Goal: Information Seeking & Learning: Learn about a topic

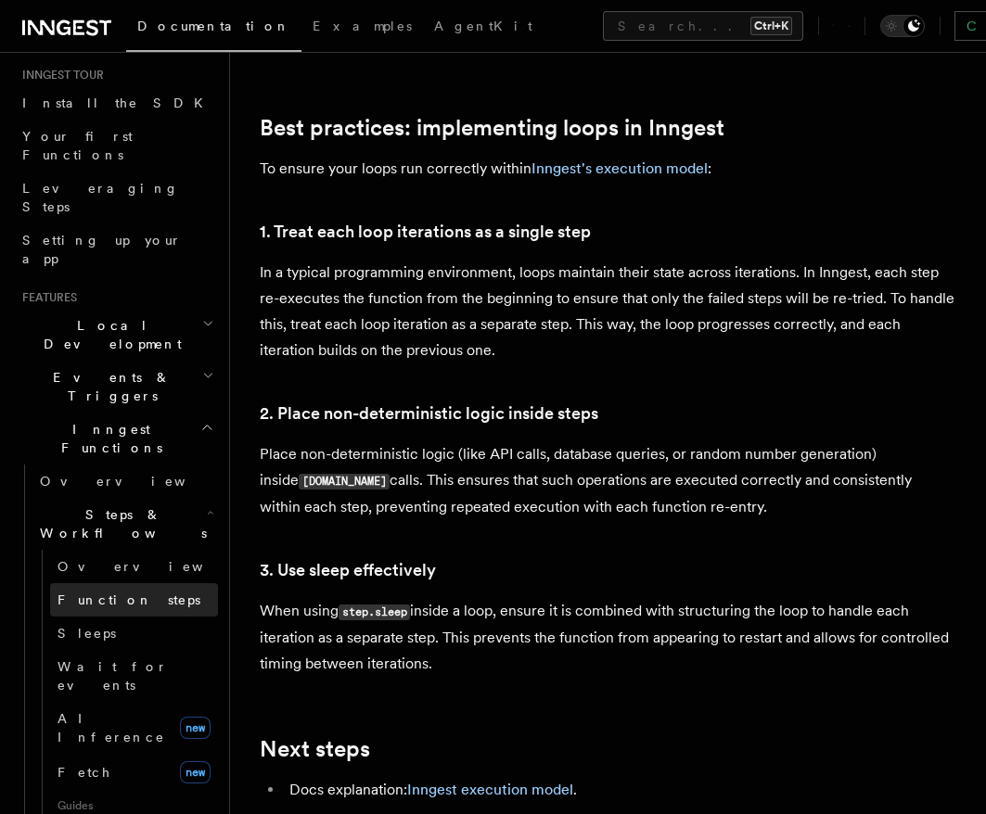
scroll to position [223, 0]
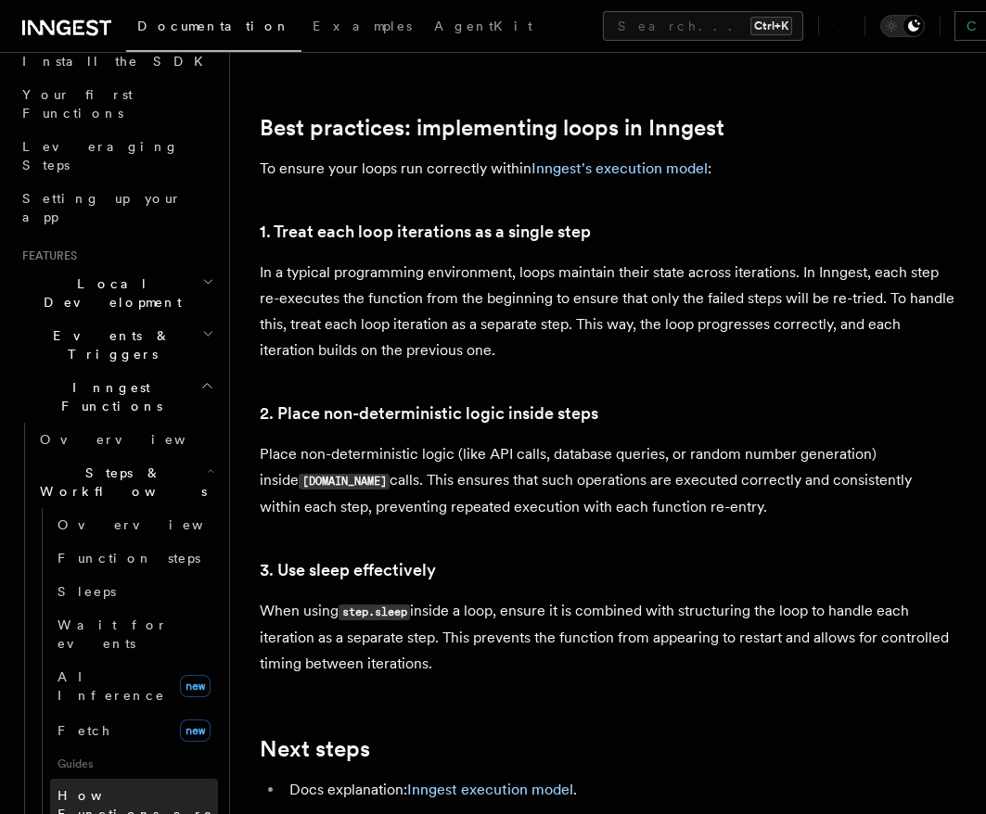
click at [100, 788] on span "How Functions are executed" at bounding box center [135, 814] width 156 height 52
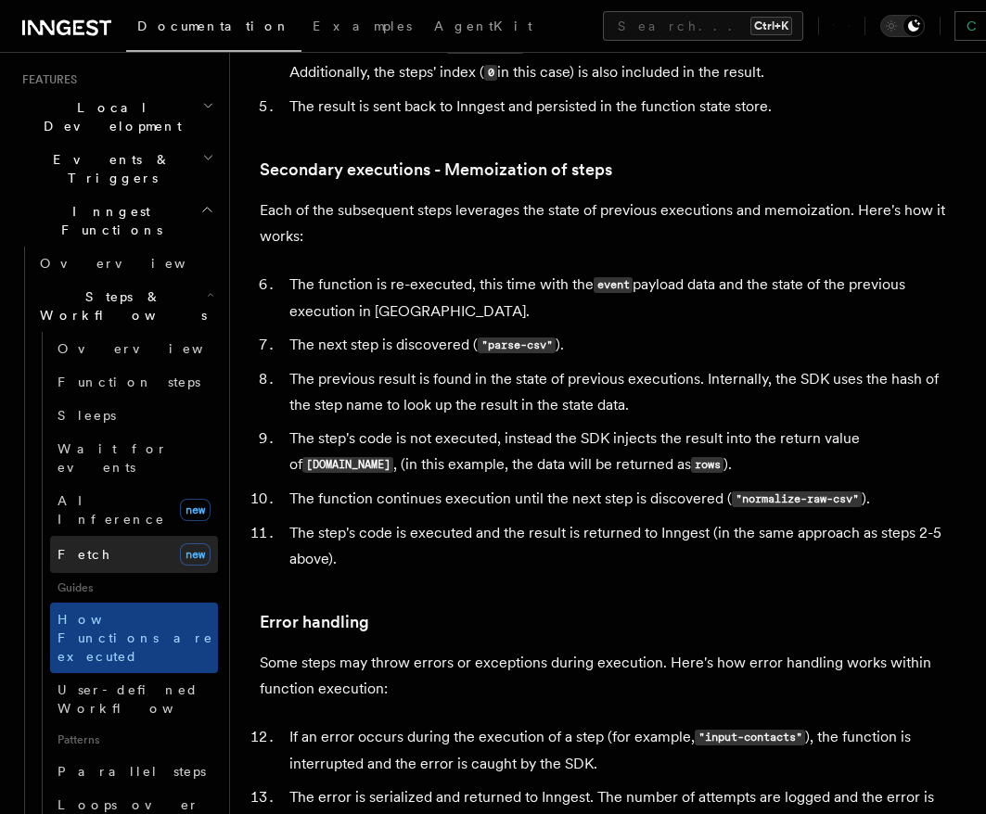
scroll to position [445, 0]
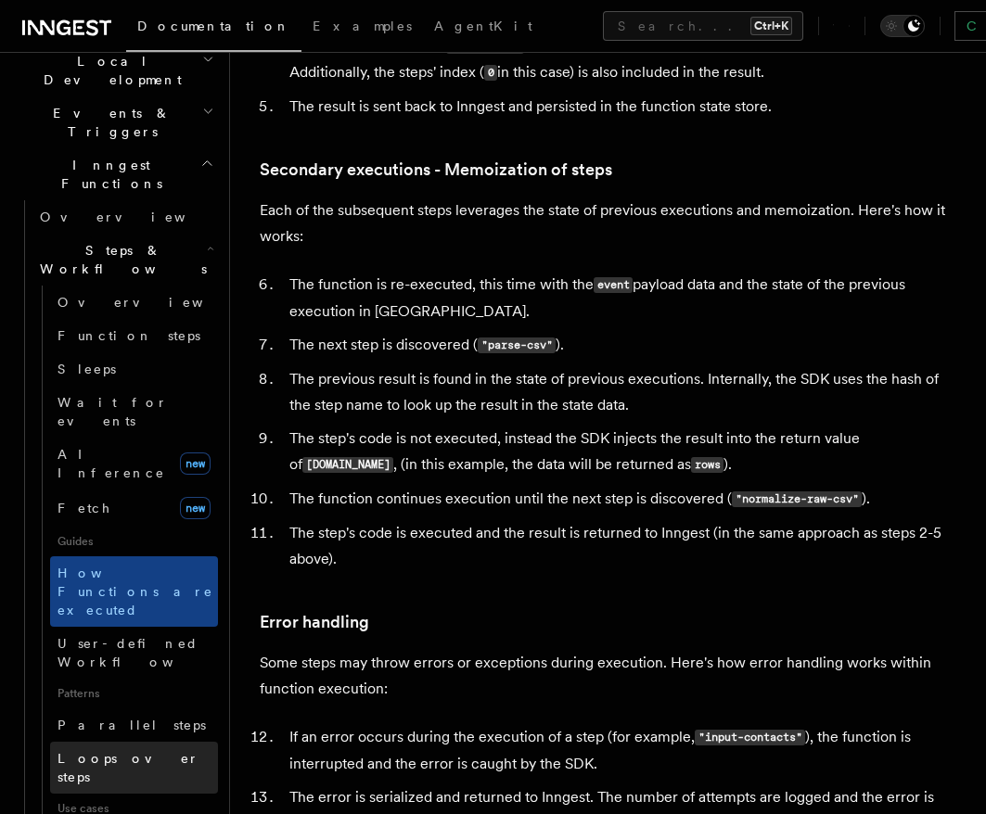
click at [105, 751] on span "Loops over steps" at bounding box center [128, 767] width 142 height 33
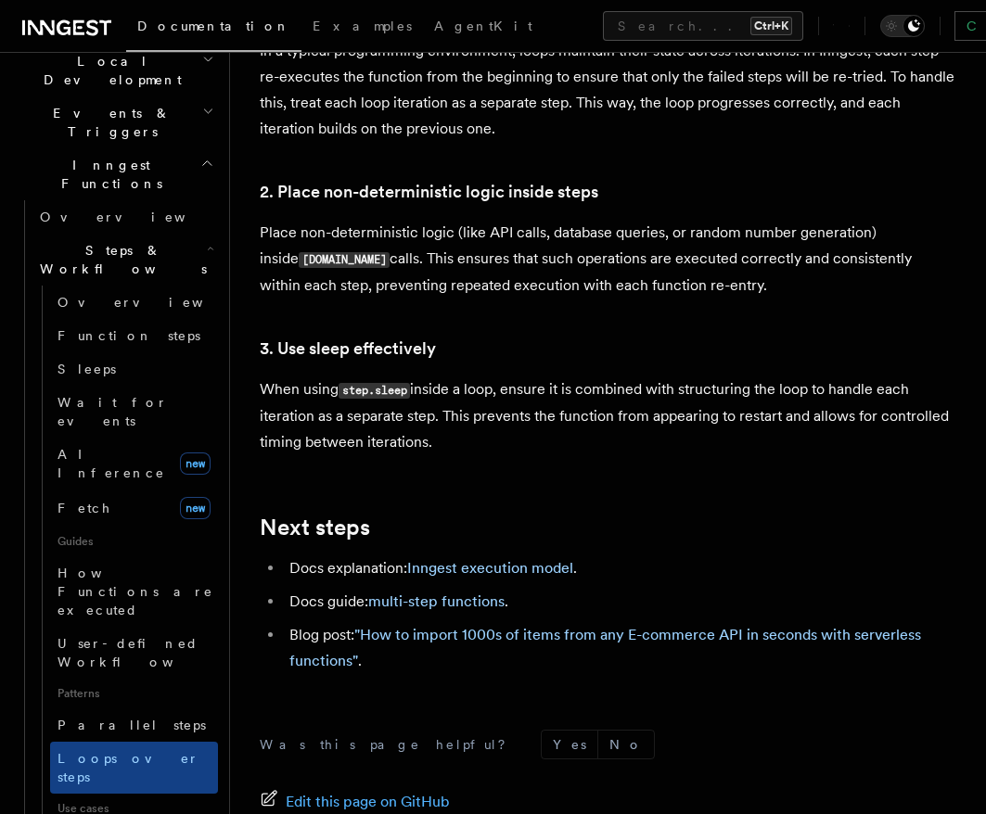
scroll to position [3288, 0]
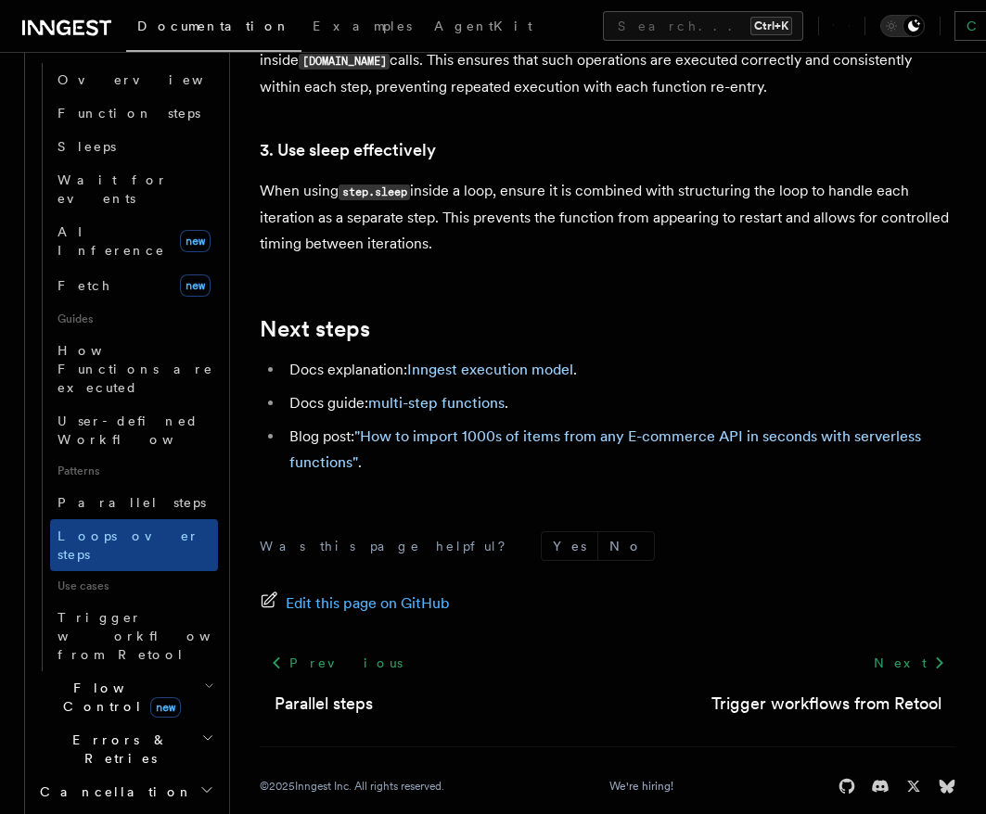
scroll to position [890, 0]
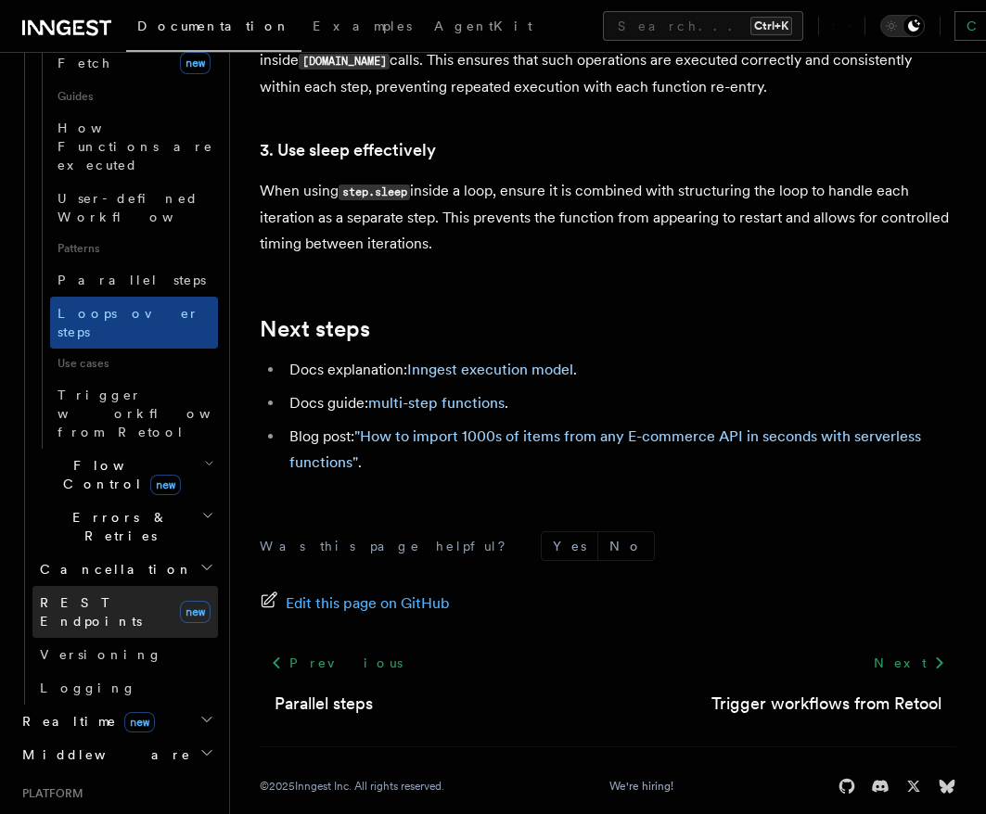
click at [83, 595] on span "REST Endpoints" at bounding box center [91, 611] width 102 height 33
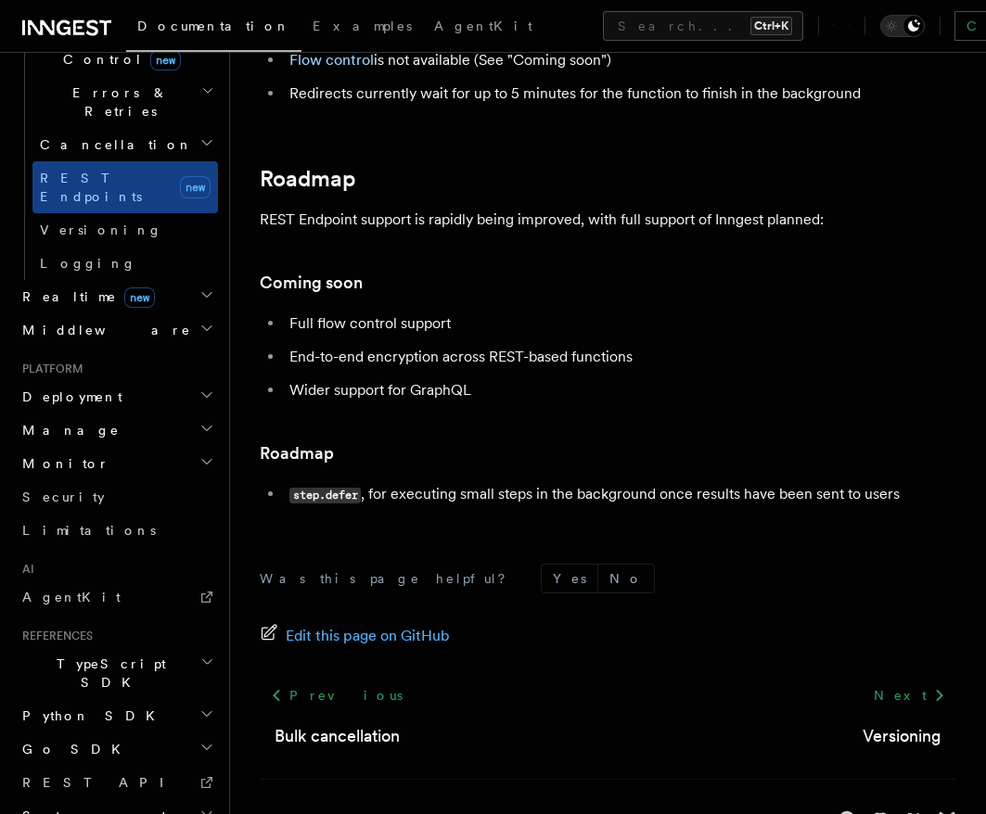
scroll to position [3490, 0]
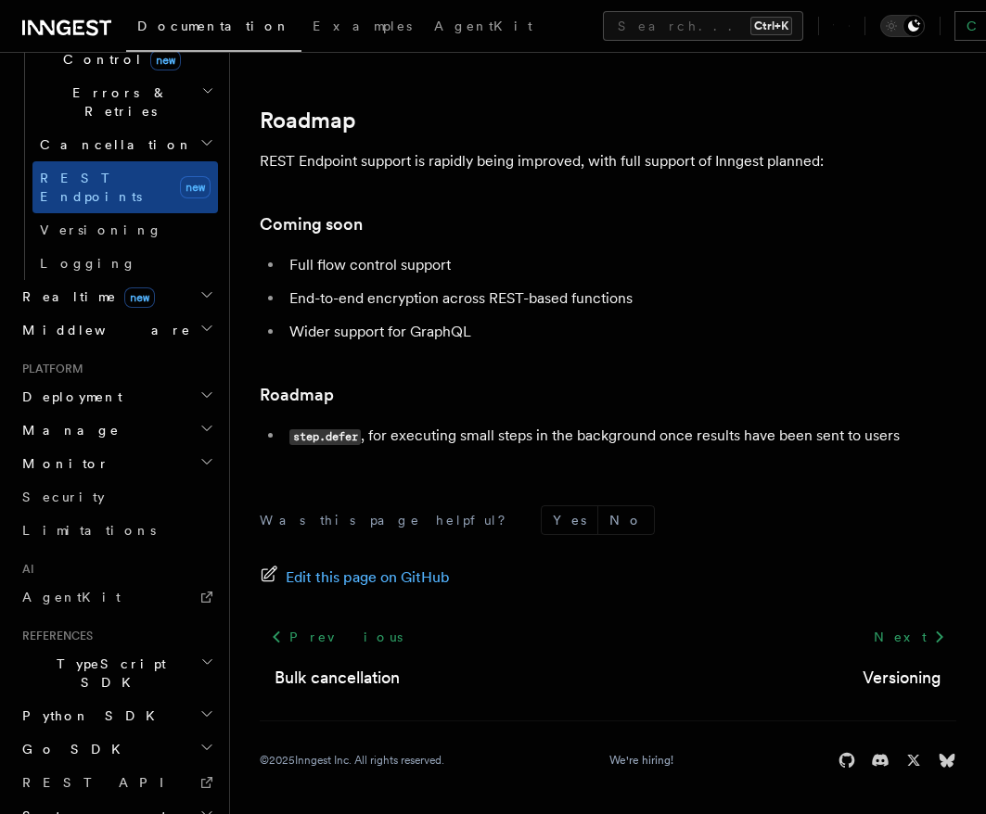
click at [202, 812] on icon "button" at bounding box center [206, 814] width 9 height 5
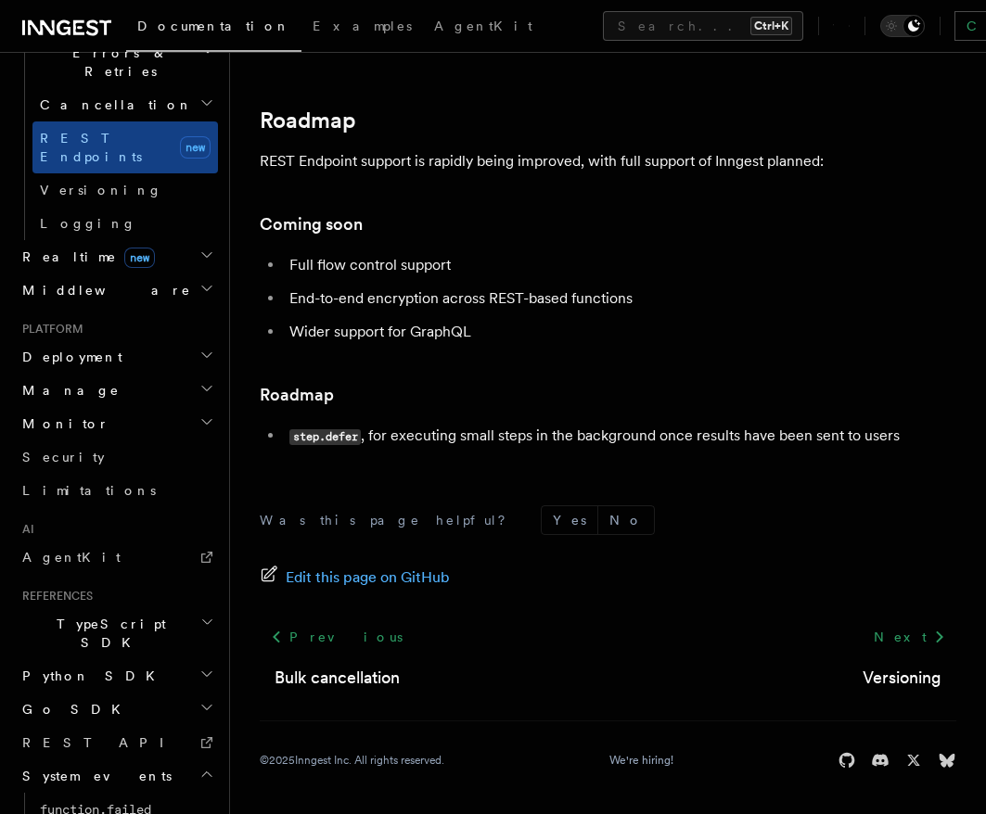
scroll to position [773, 0]
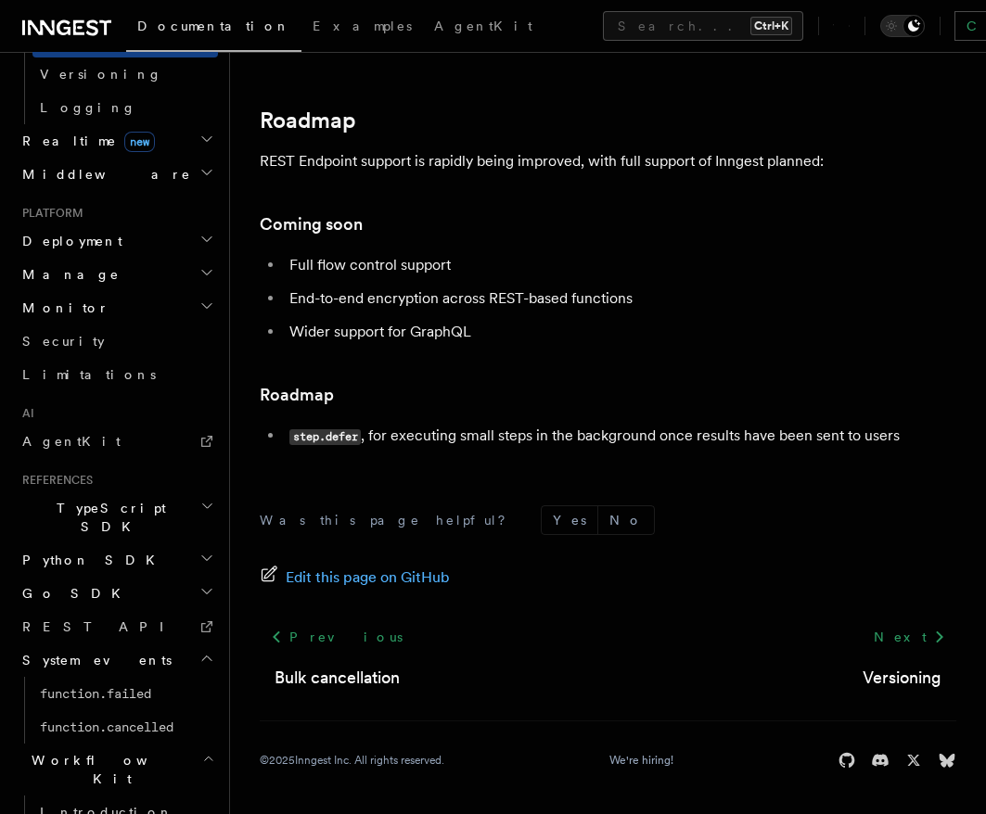
scroll to position [940, 0]
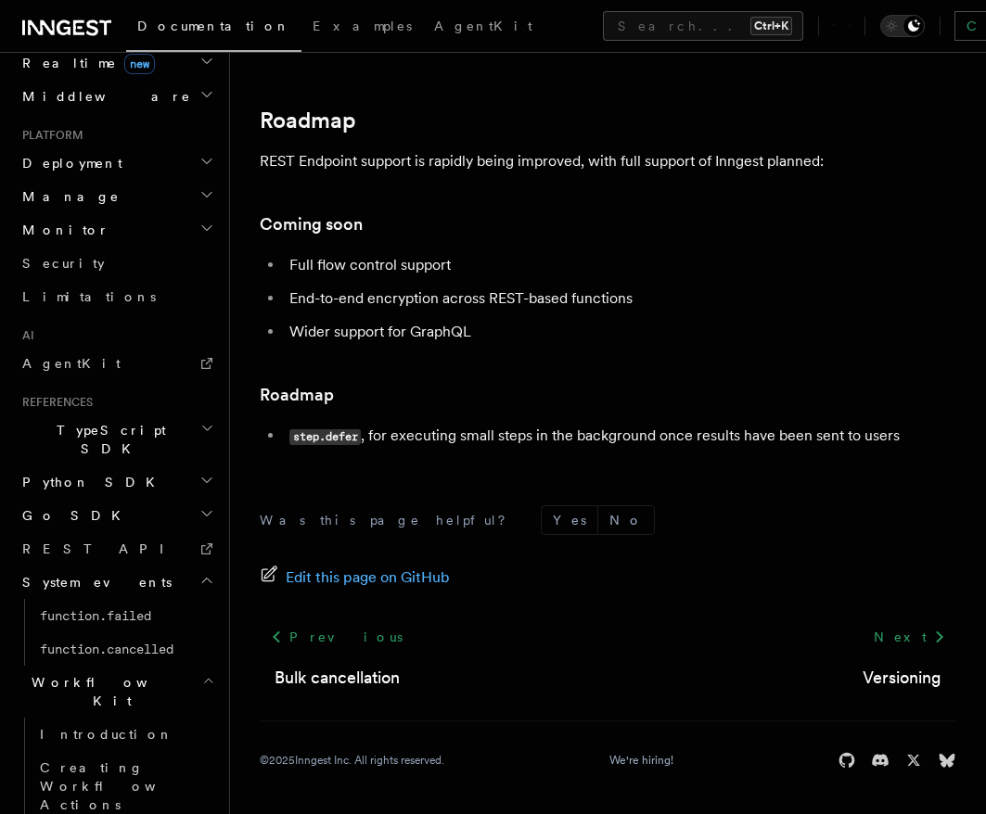
click at [200, 421] on icon "button" at bounding box center [207, 428] width 14 height 15
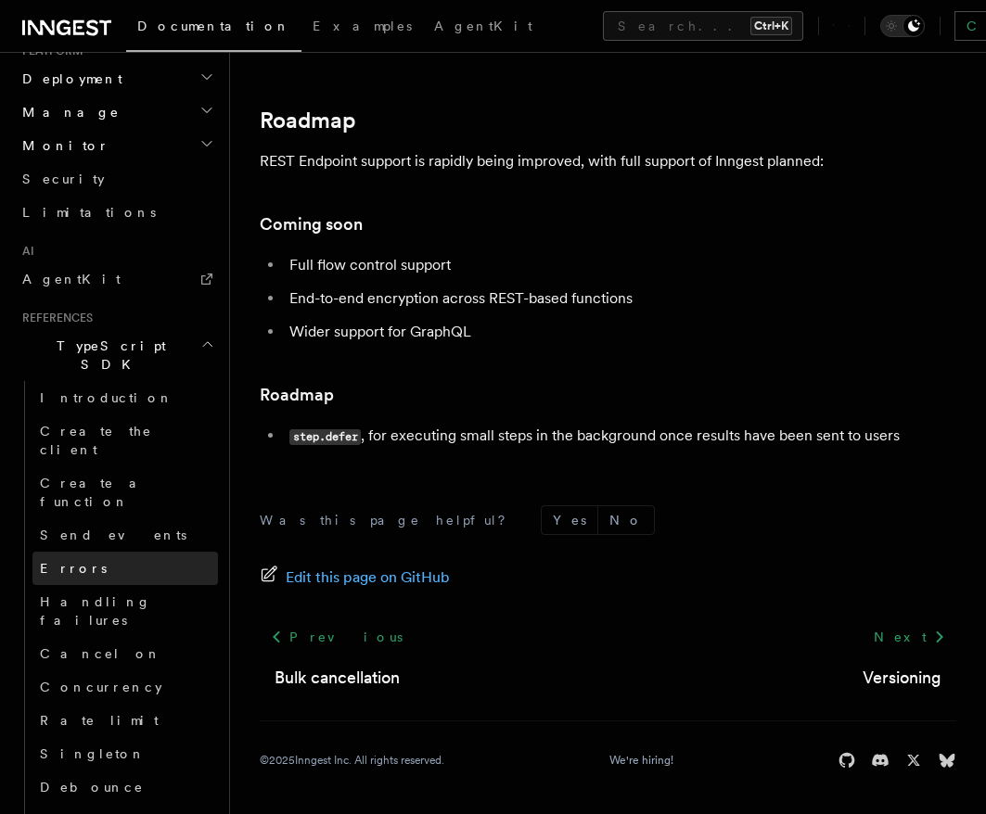
scroll to position [1163, 0]
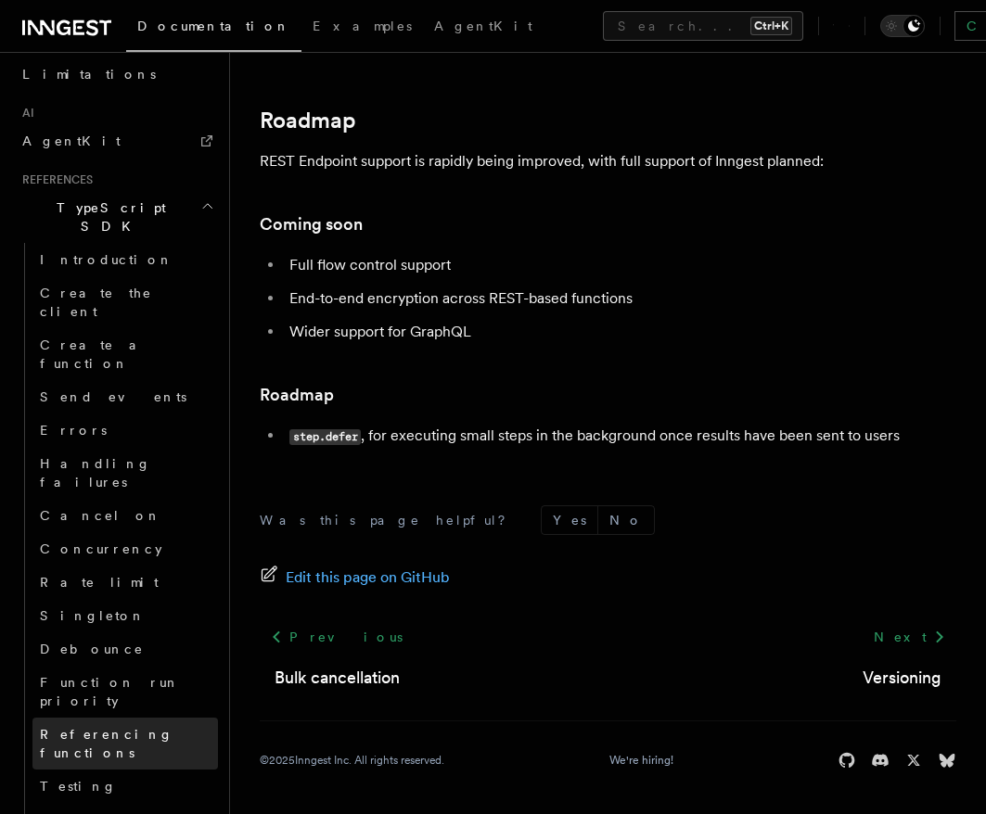
click at [139, 727] on span "Referencing functions" at bounding box center [107, 743] width 134 height 33
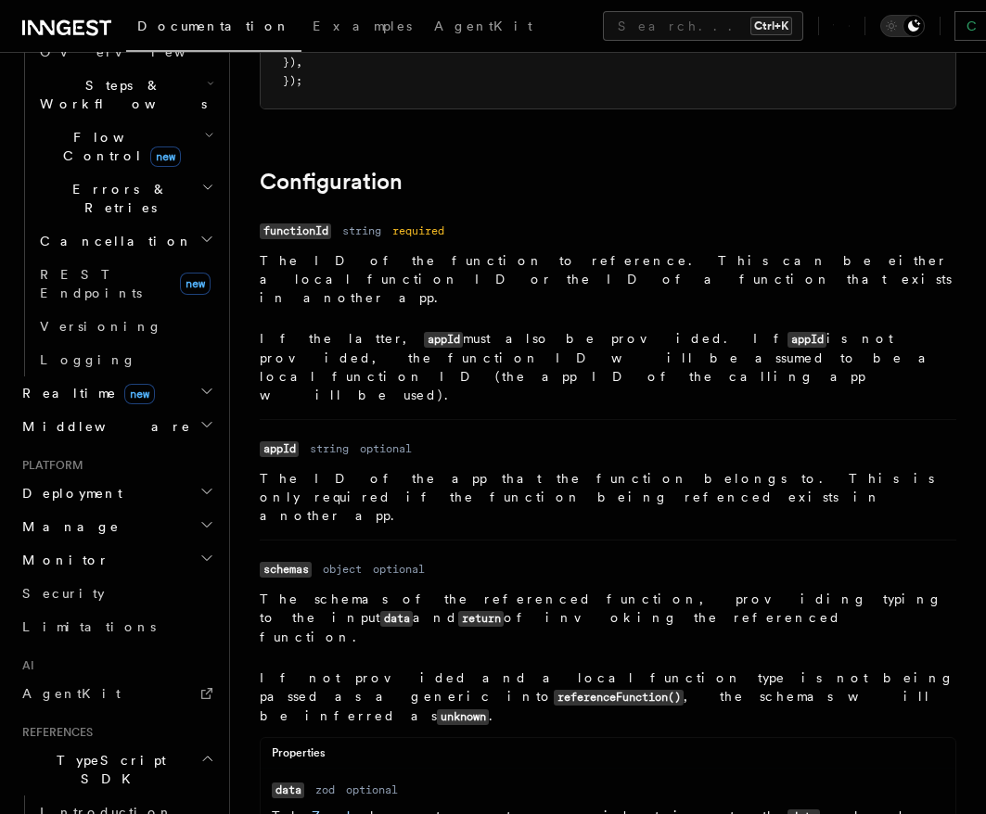
scroll to position [606, 0]
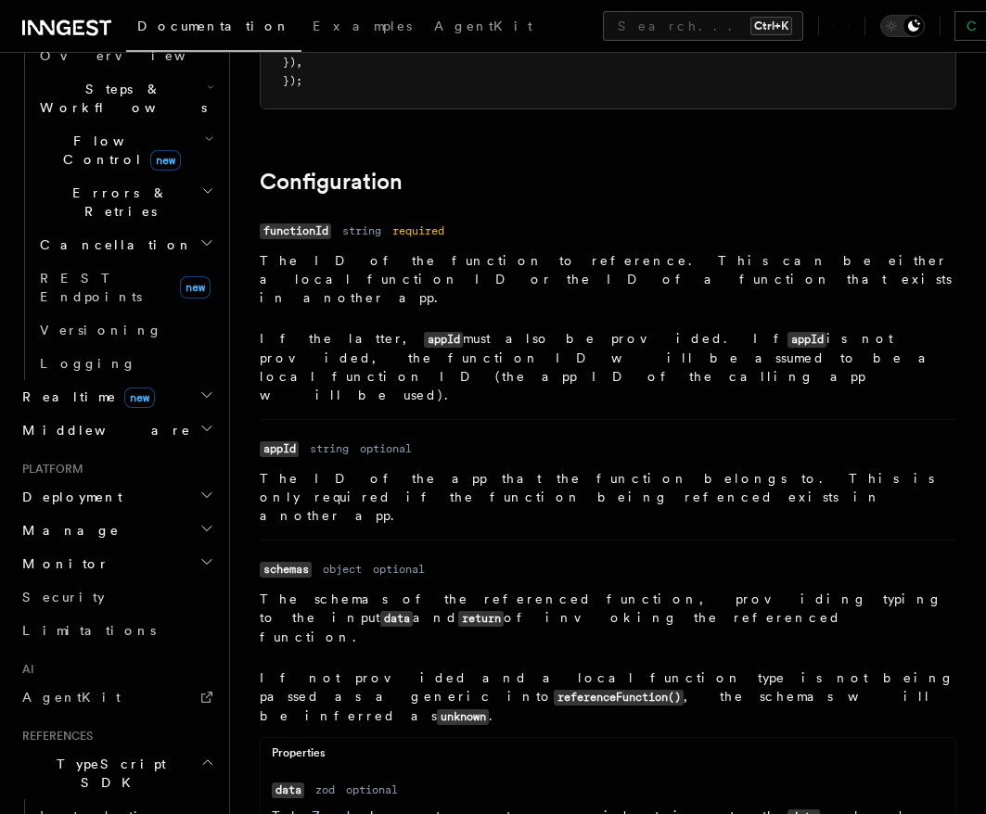
click at [164, 547] on h2 "Monitor" at bounding box center [116, 563] width 203 height 33
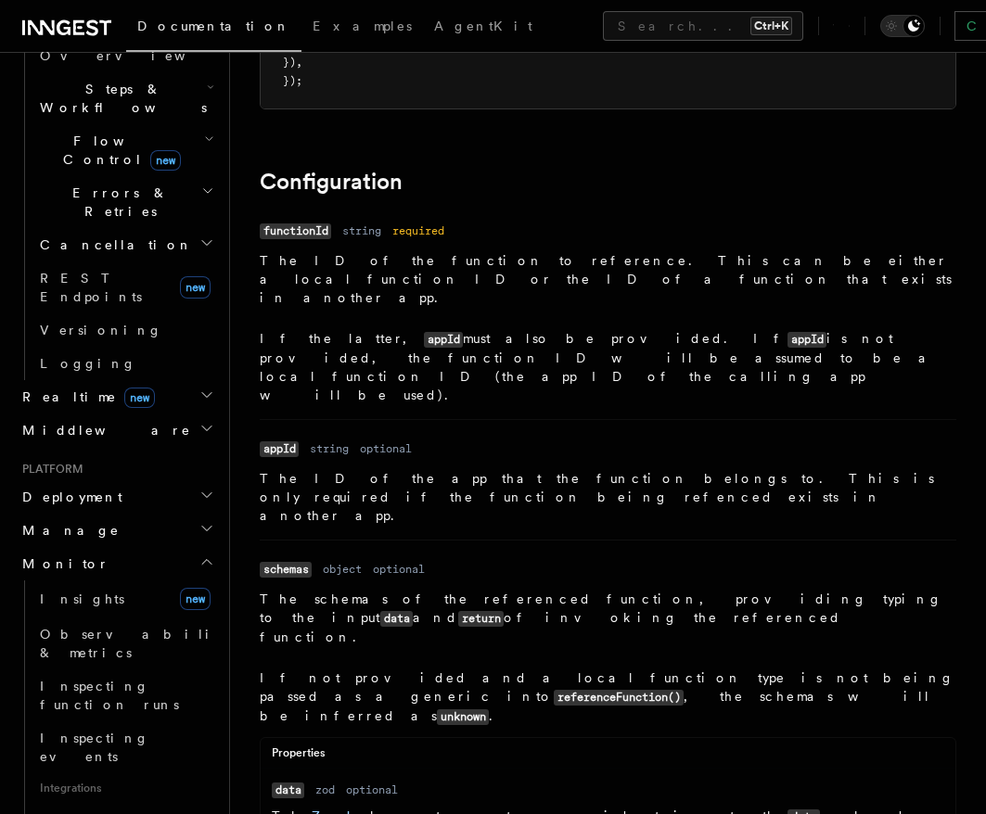
click at [132, 514] on h2 "Manage" at bounding box center [116, 530] width 203 height 33
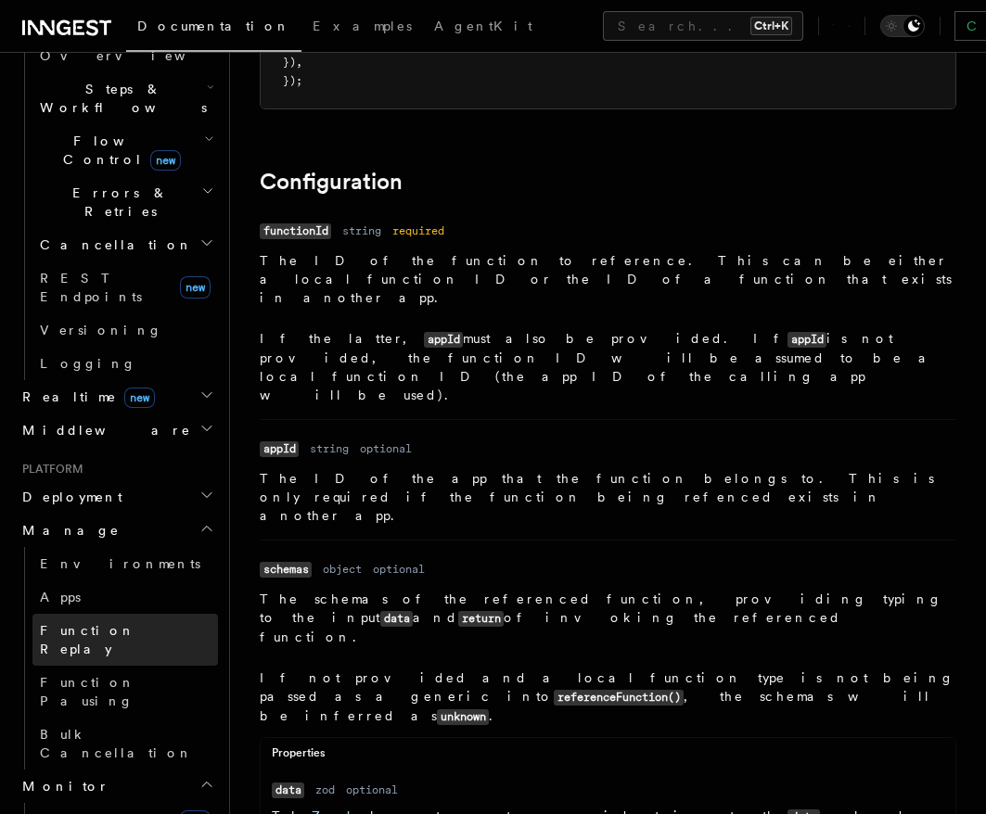
click at [106, 614] on link "Function Replay" at bounding box center [124, 640] width 185 height 52
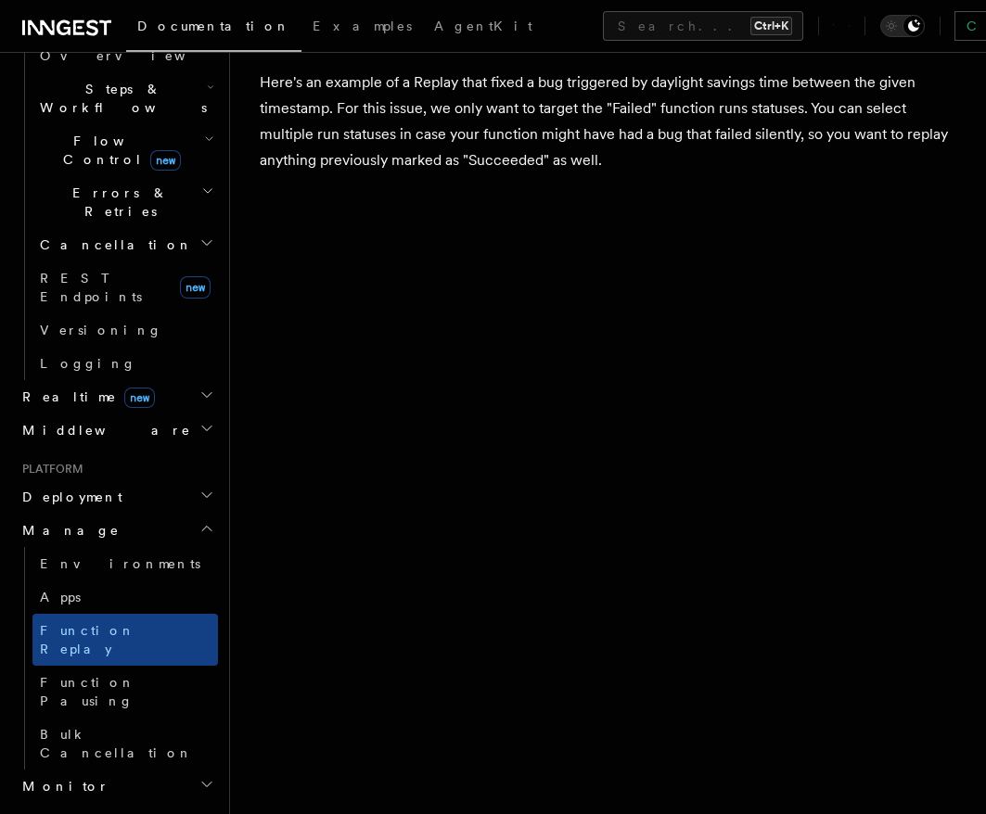
scroll to position [1892, 0]
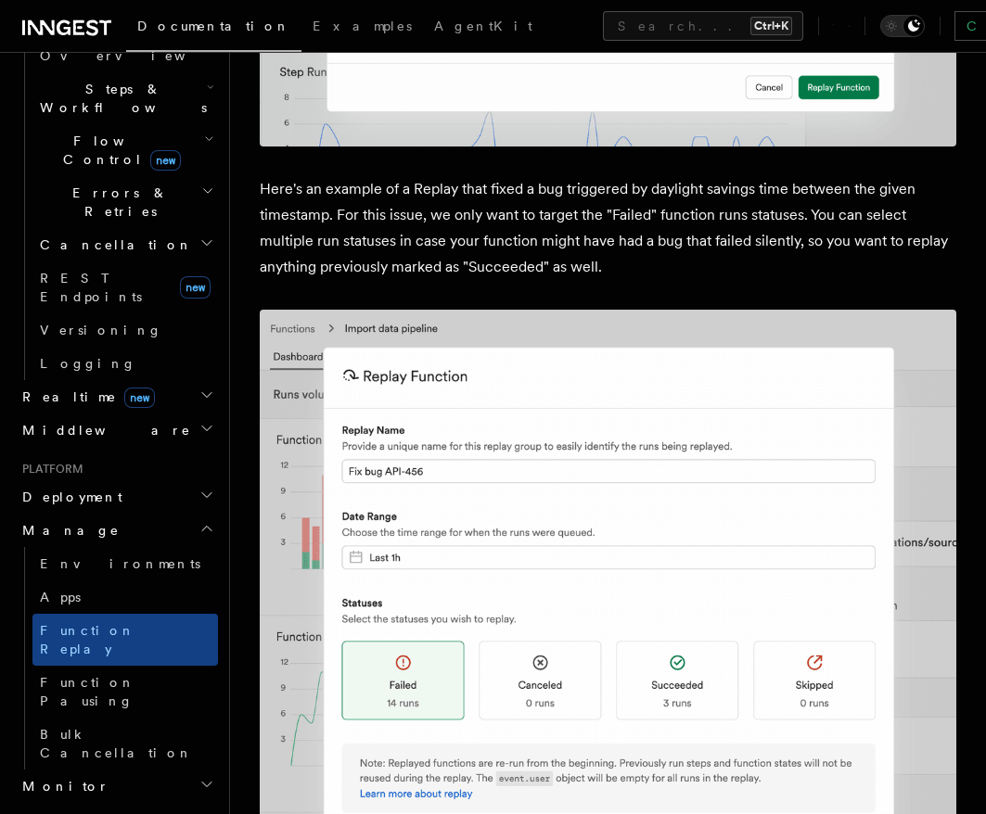
click at [138, 480] on h2 "Deployment" at bounding box center [116, 496] width 203 height 33
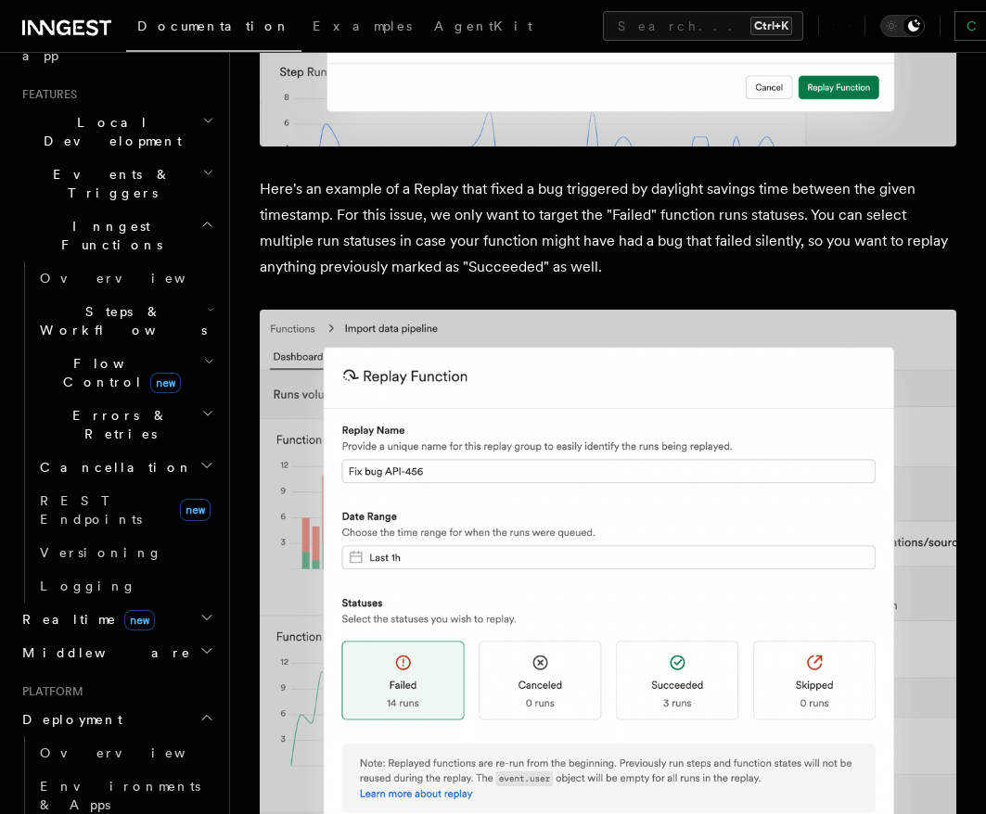
scroll to position [273, 0]
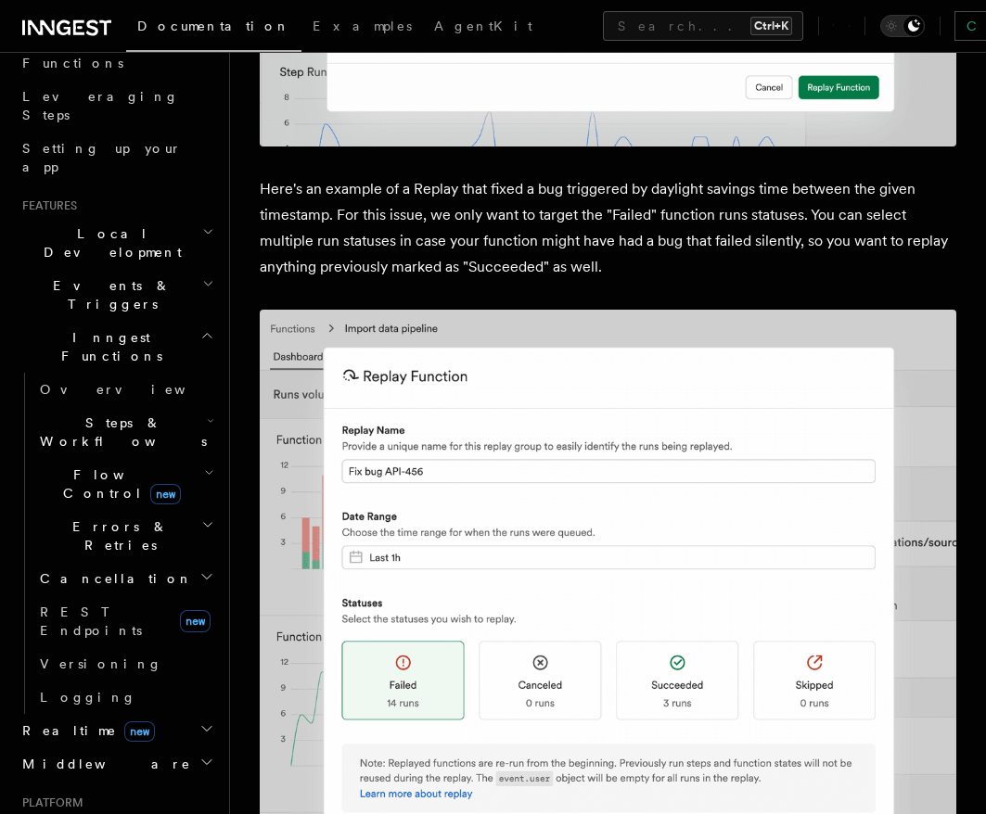
click at [101, 569] on span "Cancellation" at bounding box center [112, 578] width 160 height 19
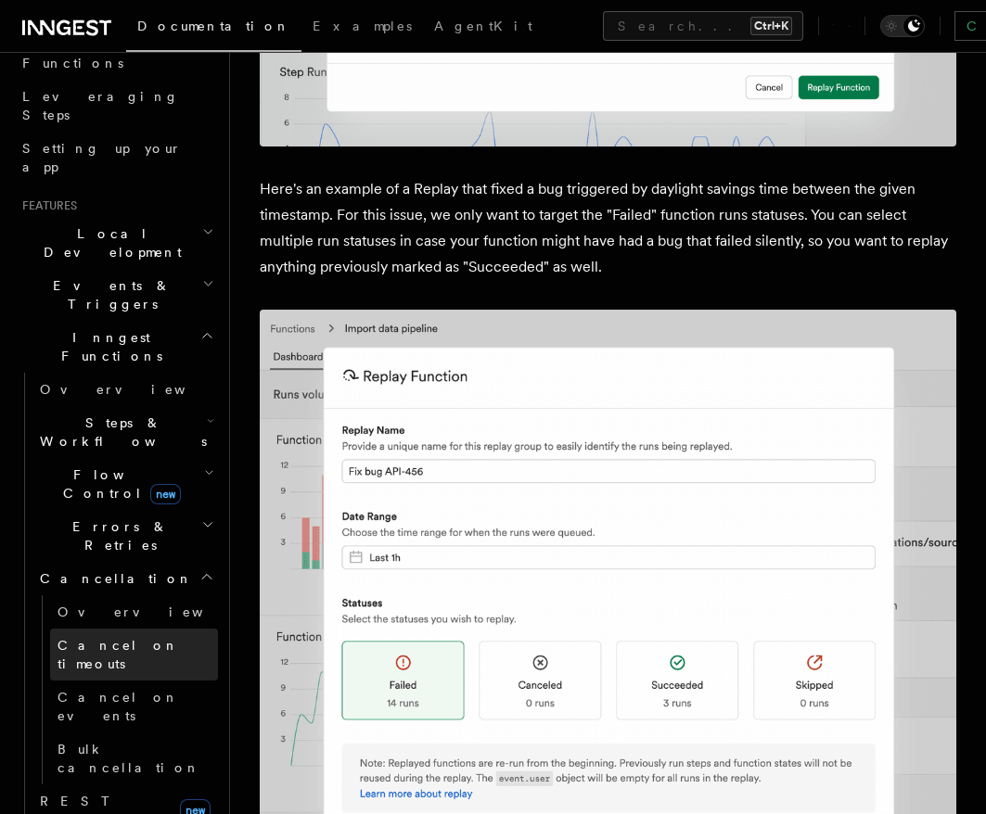
click at [121, 638] on span "Cancel on timeouts" at bounding box center [117, 654] width 121 height 33
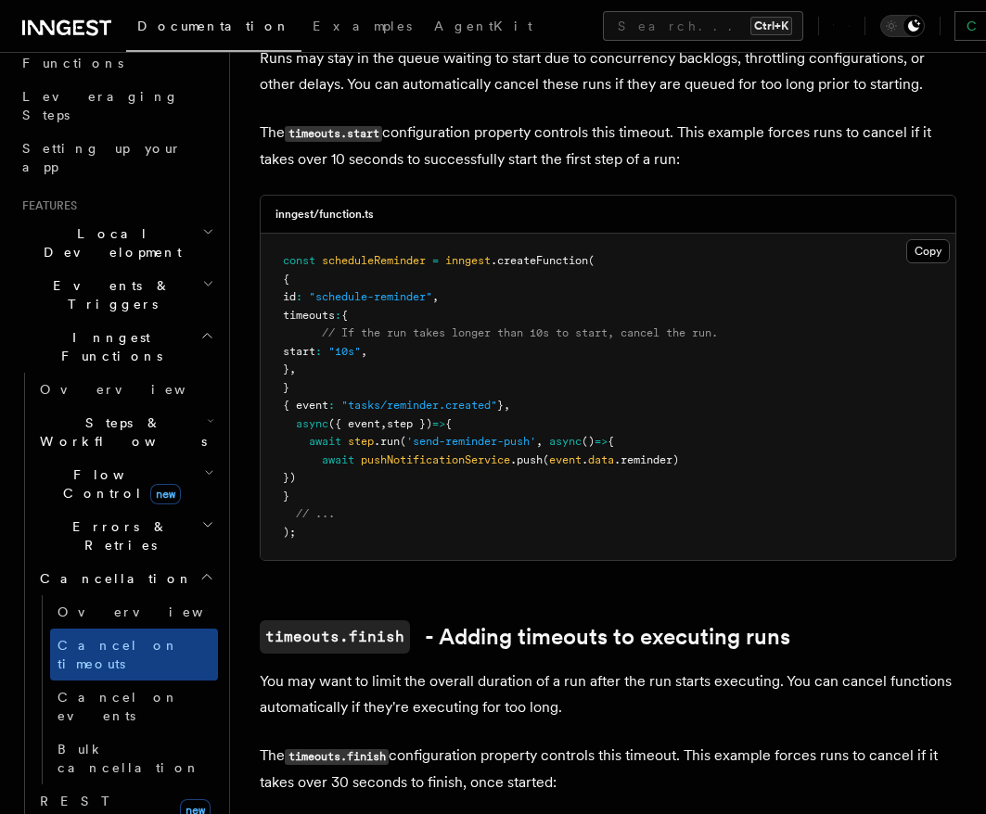
scroll to position [556, 0]
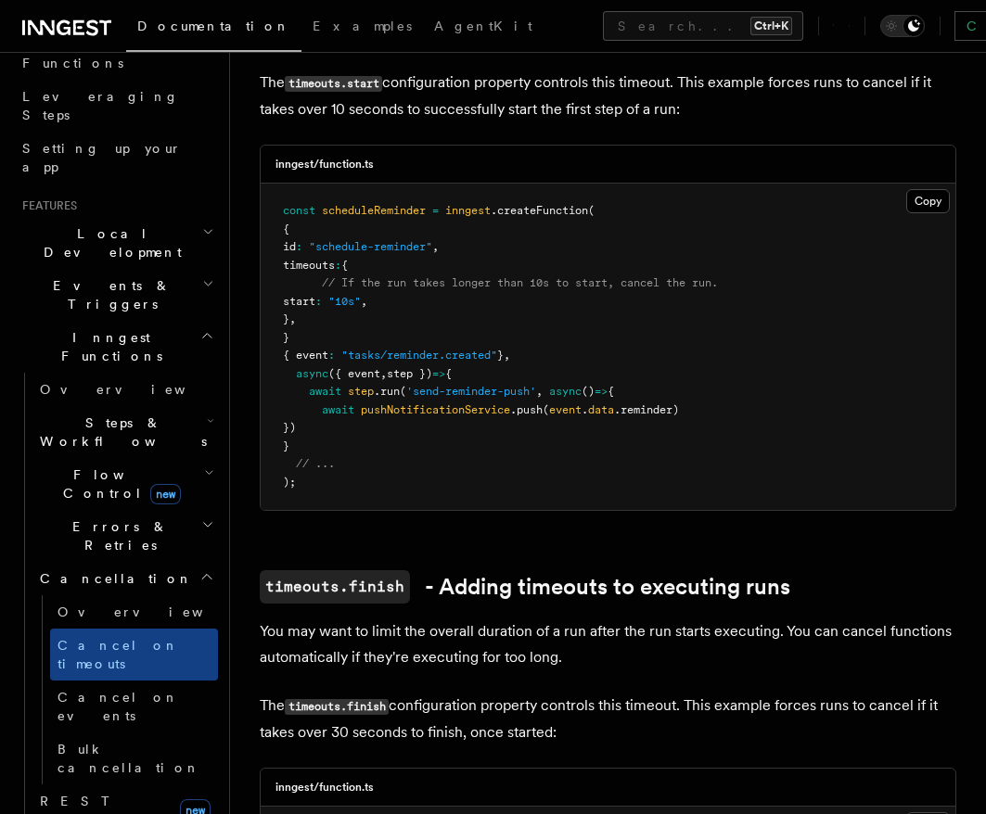
click at [99, 466] on span "Flow Control new" at bounding box center [118, 484] width 172 height 37
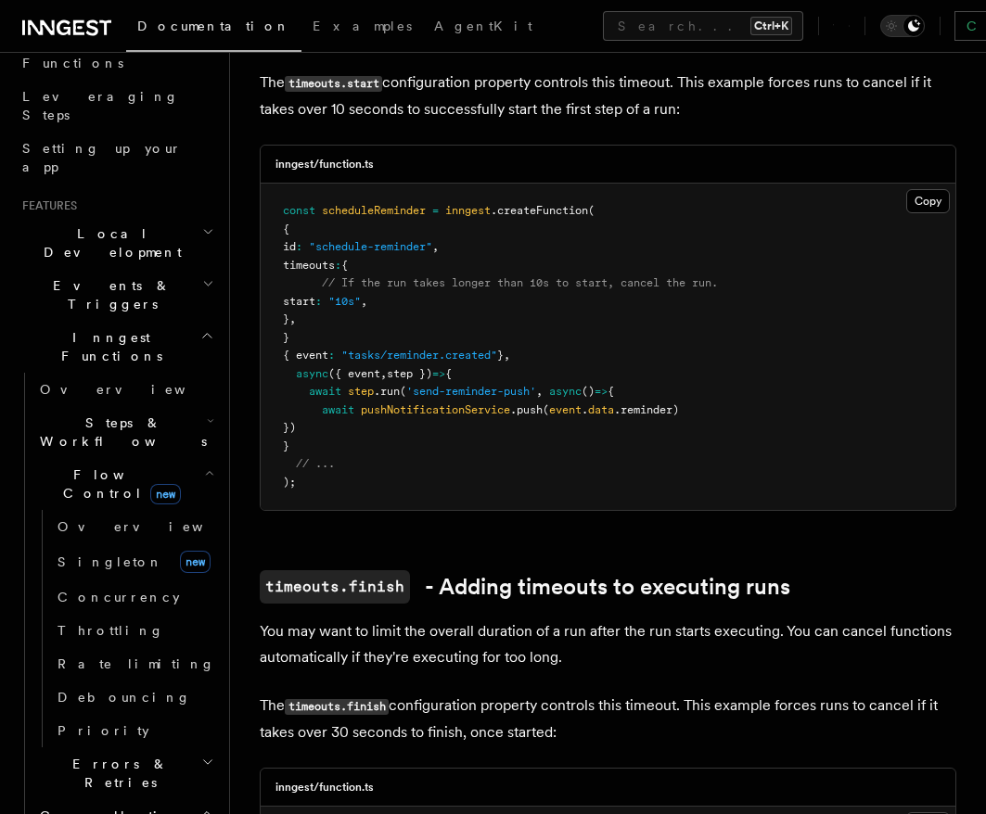
click at [83, 466] on span "Flow Control new" at bounding box center [118, 484] width 172 height 37
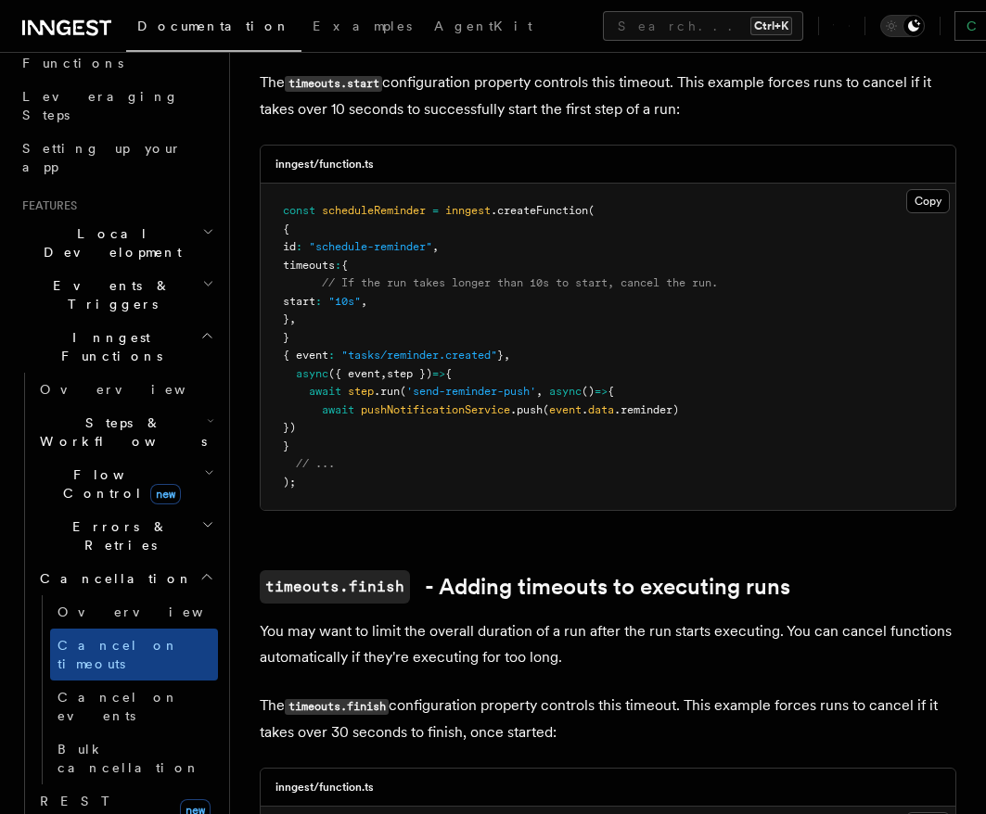
click at [123, 414] on span "Steps & Workflows" at bounding box center [119, 432] width 174 height 37
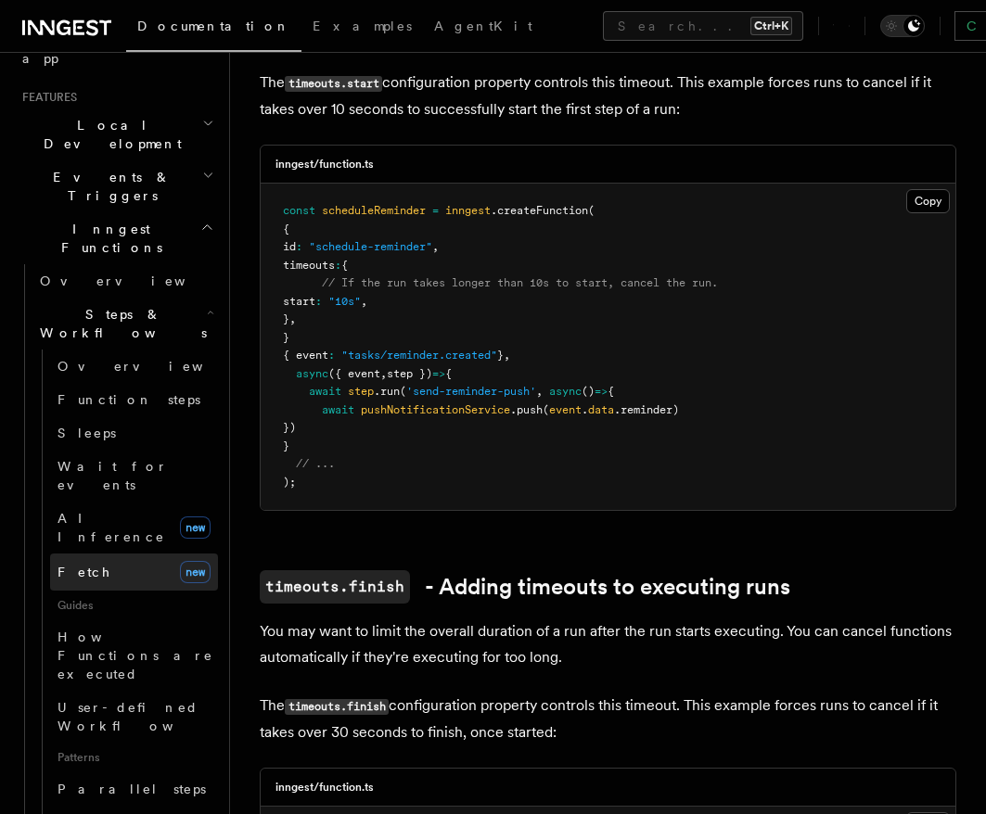
scroll to position [384, 0]
click at [102, 551] on link "Fetch new" at bounding box center [134, 569] width 168 height 37
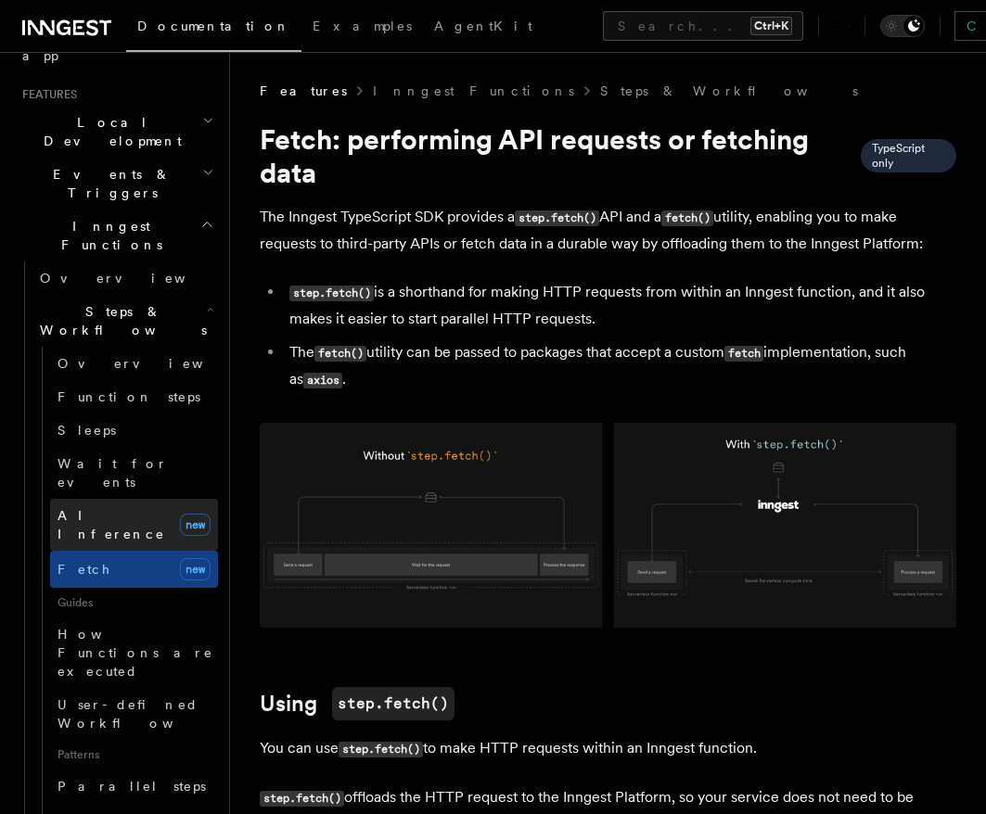
click at [113, 508] on span "AI Inference" at bounding box center [111, 524] width 108 height 33
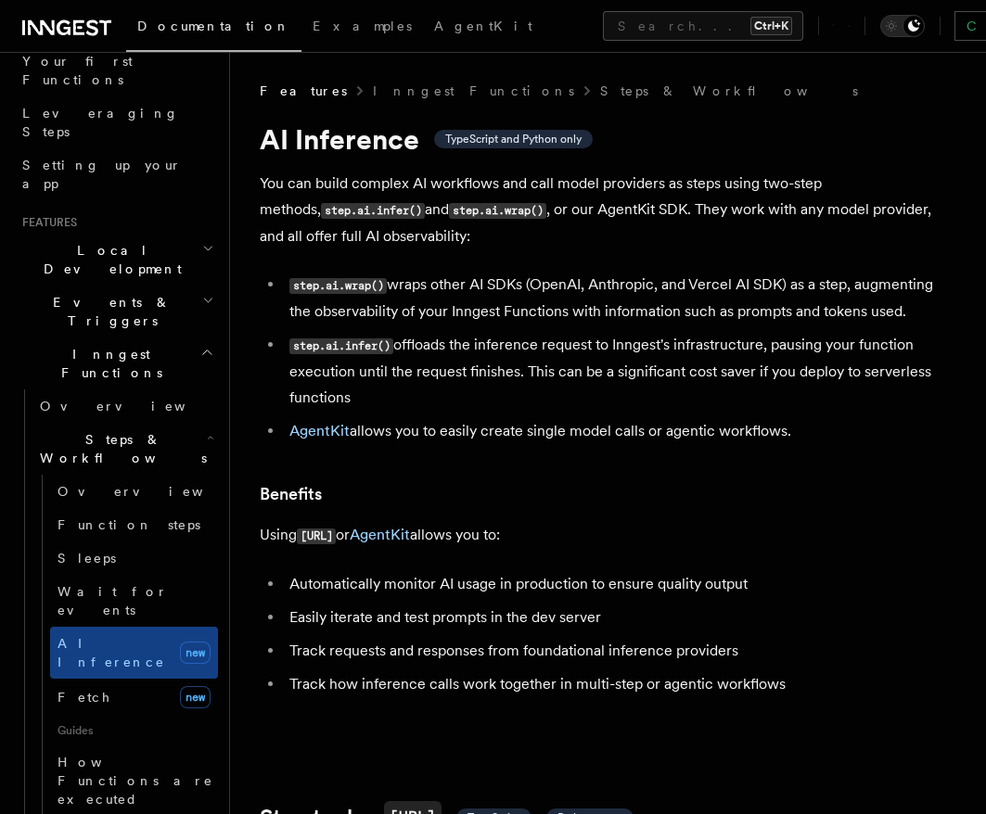
scroll to position [161, 0]
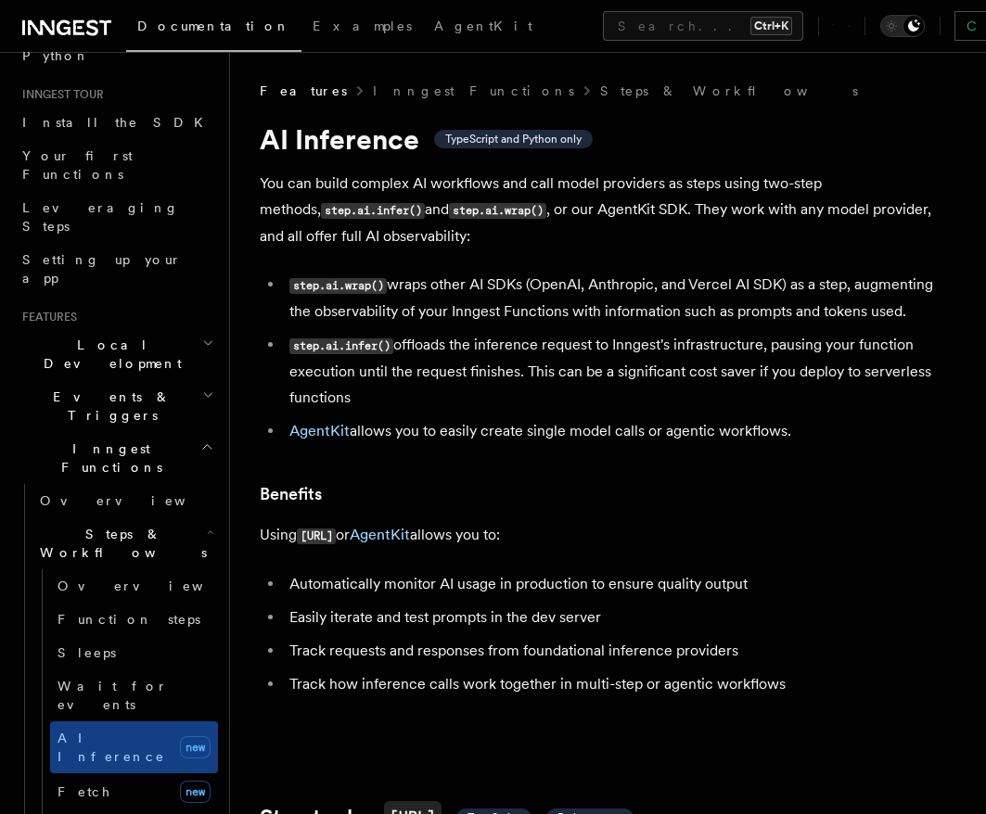
click at [118, 388] on span "Events & Triggers" at bounding box center [108, 406] width 187 height 37
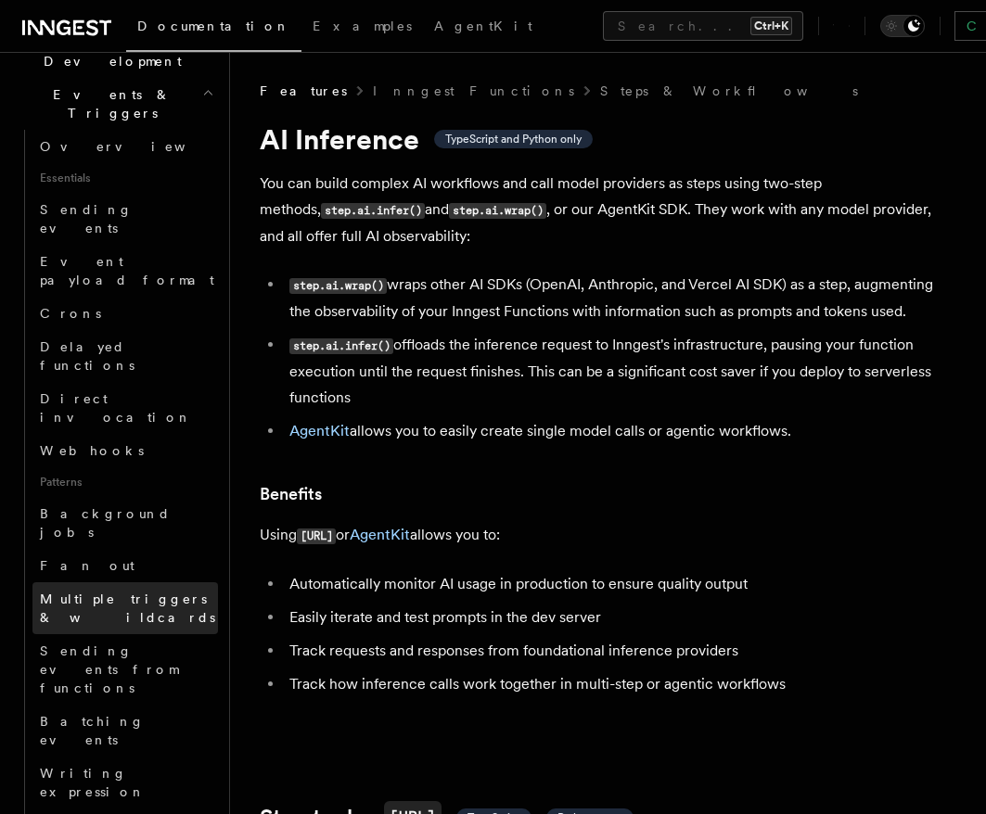
scroll to position [495, 0]
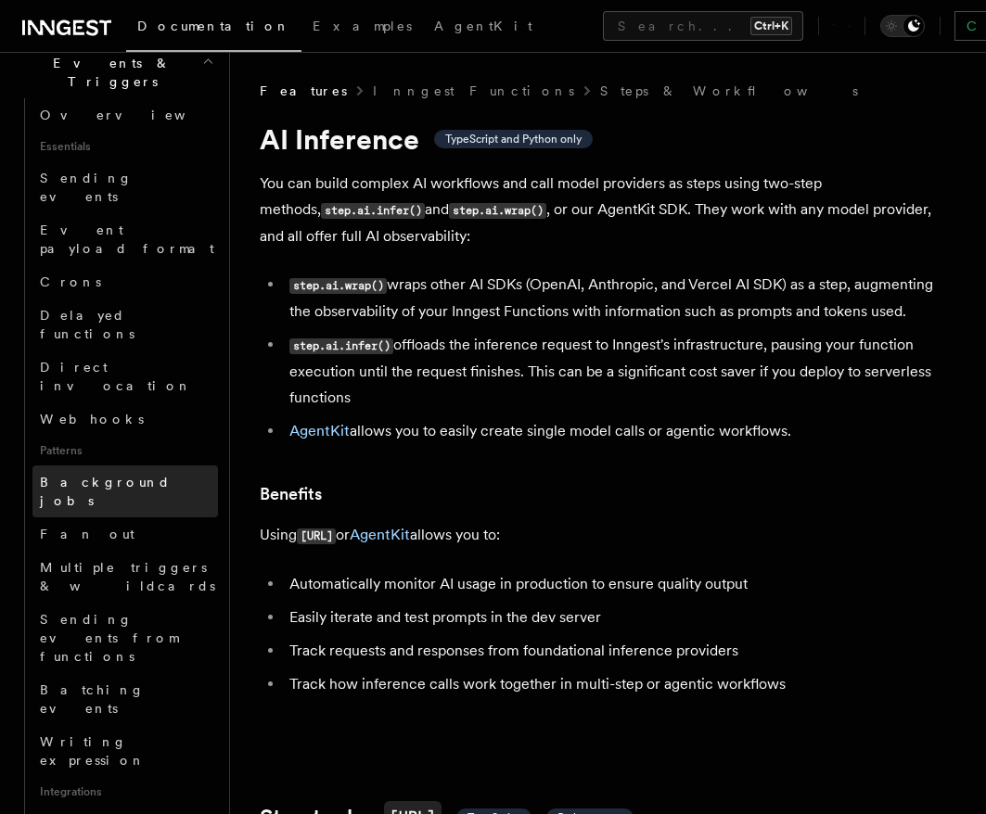
click at [121, 475] on span "Background jobs" at bounding box center [105, 491] width 131 height 33
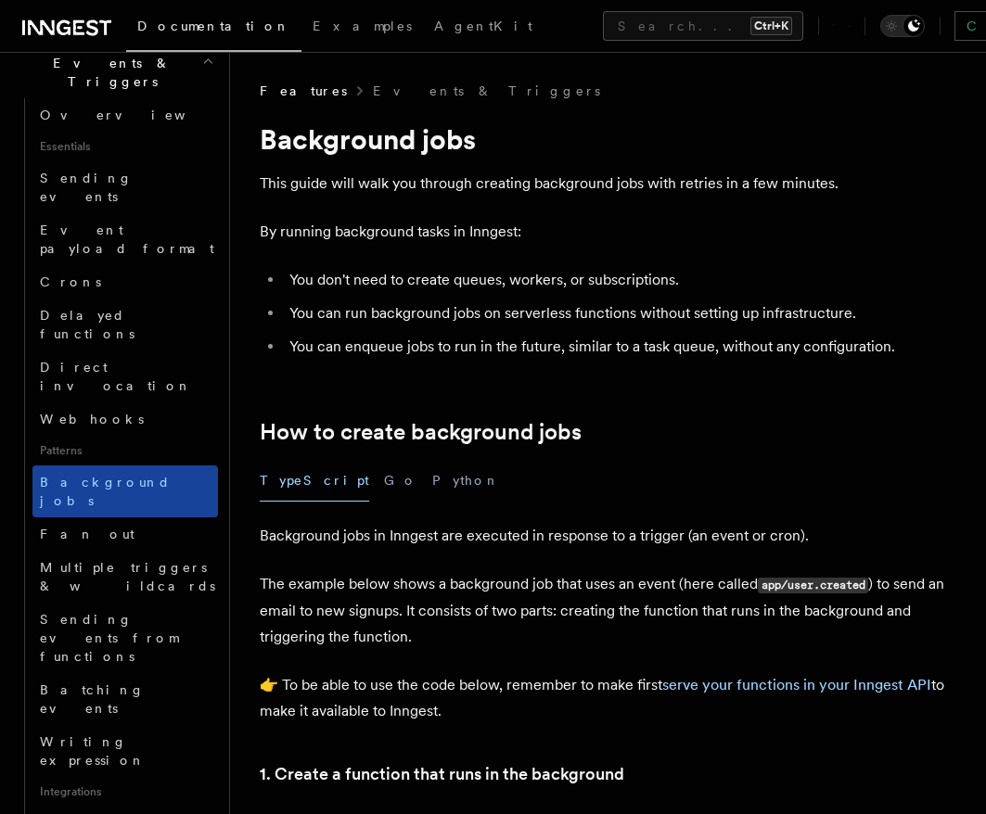
scroll to position [606, 0]
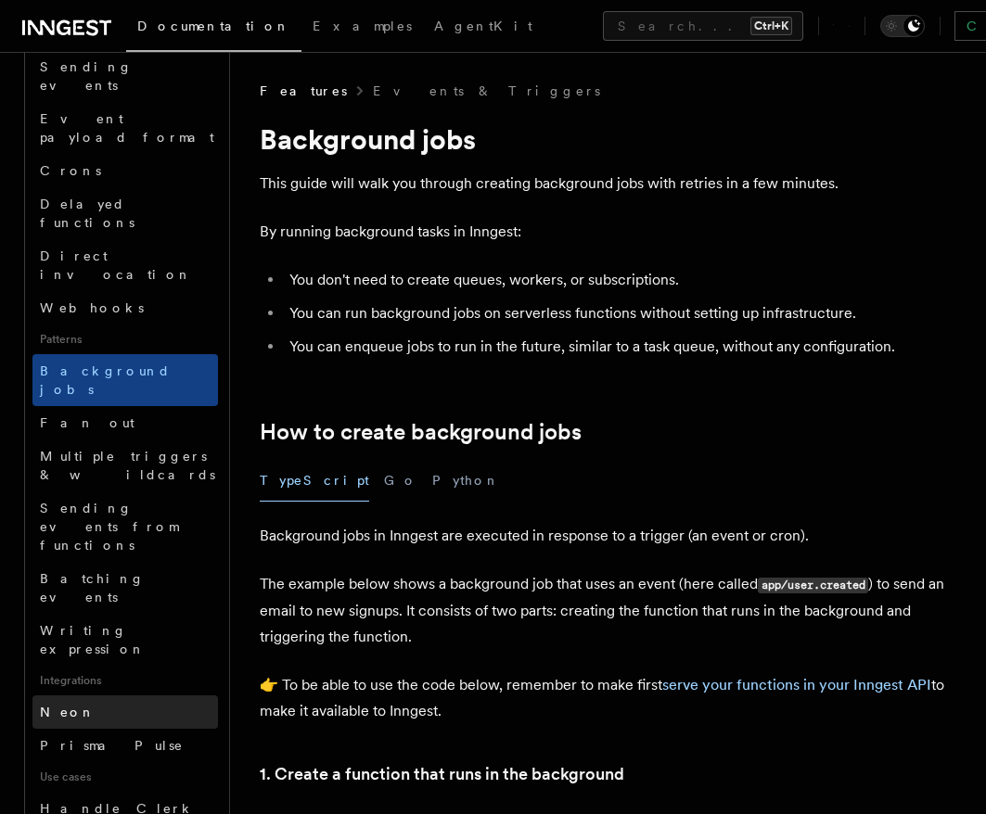
click at [79, 696] on link "Neon" at bounding box center [124, 712] width 185 height 33
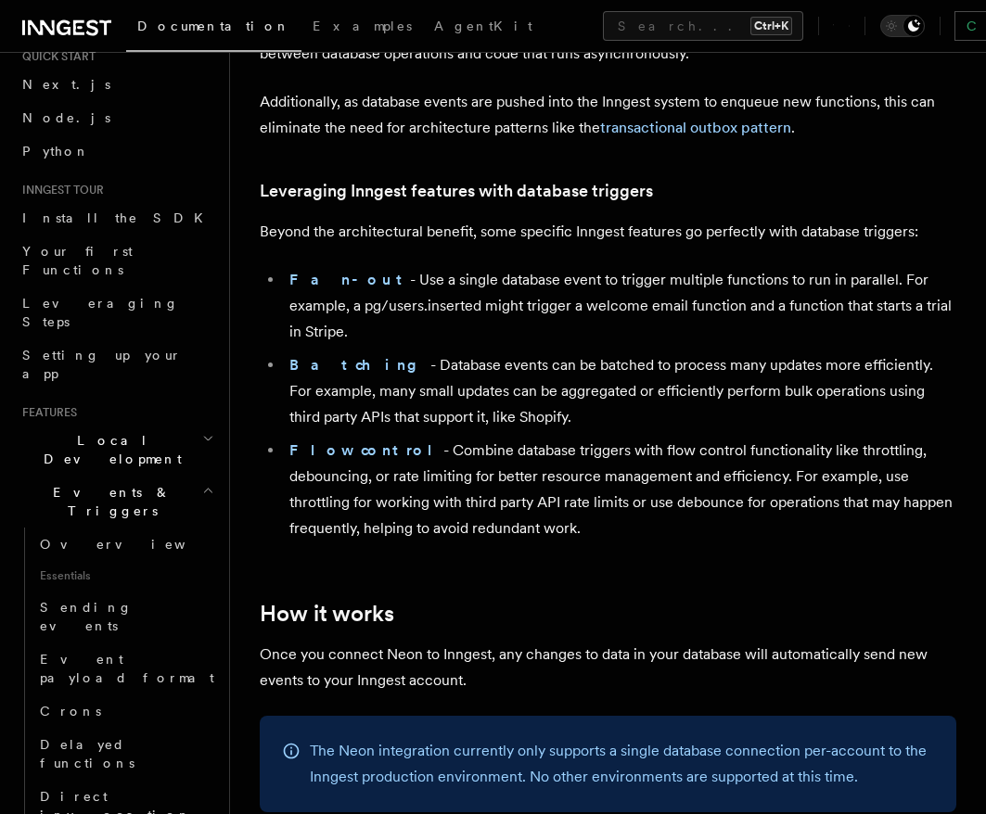
scroll to position [50, 0]
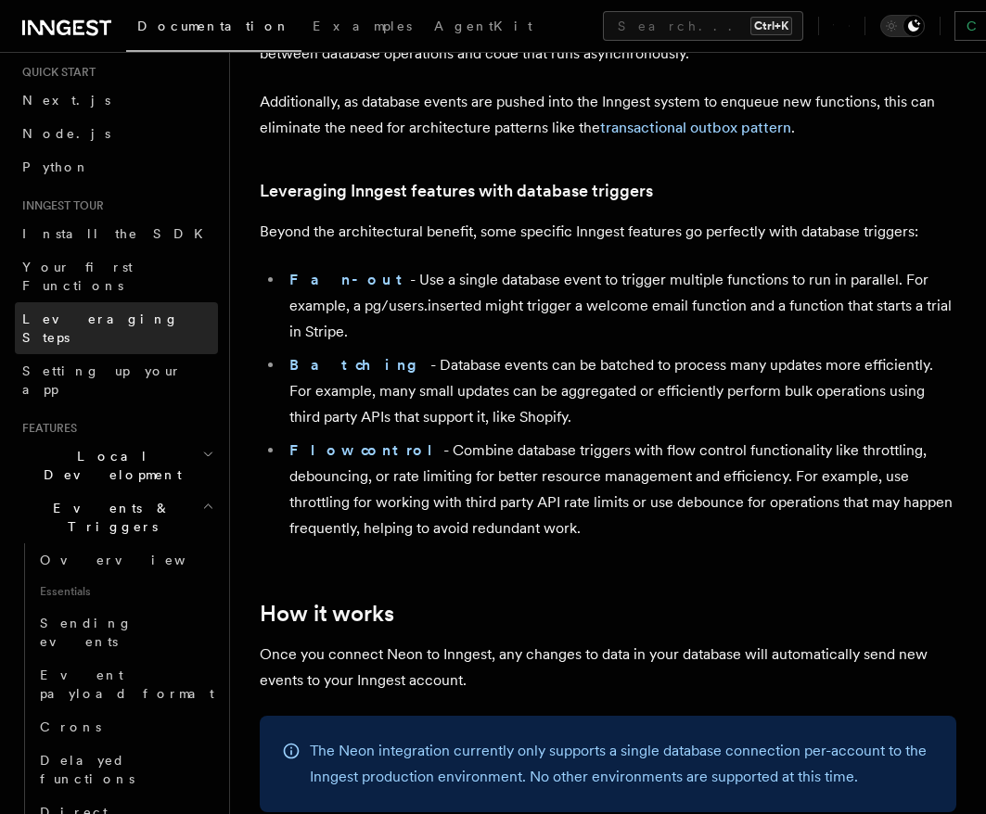
click at [89, 312] on span "Leveraging Steps" at bounding box center [100, 328] width 157 height 33
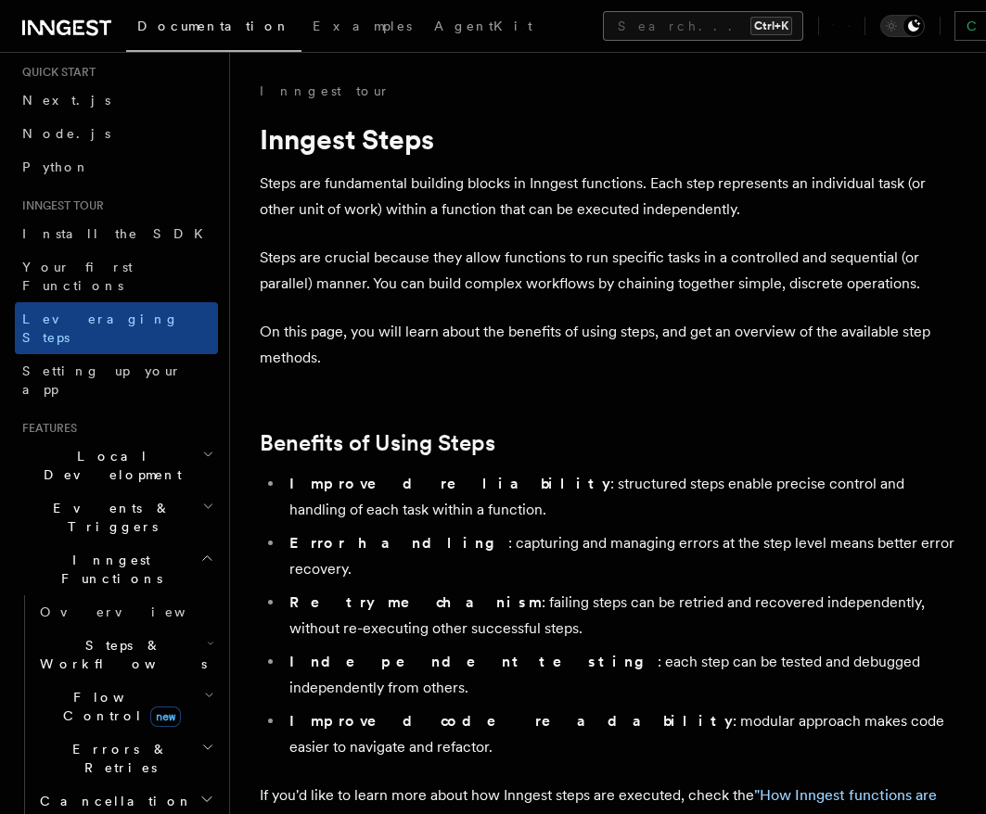
click at [603, 30] on button "Search... Ctrl+K" at bounding box center [703, 26] width 200 height 30
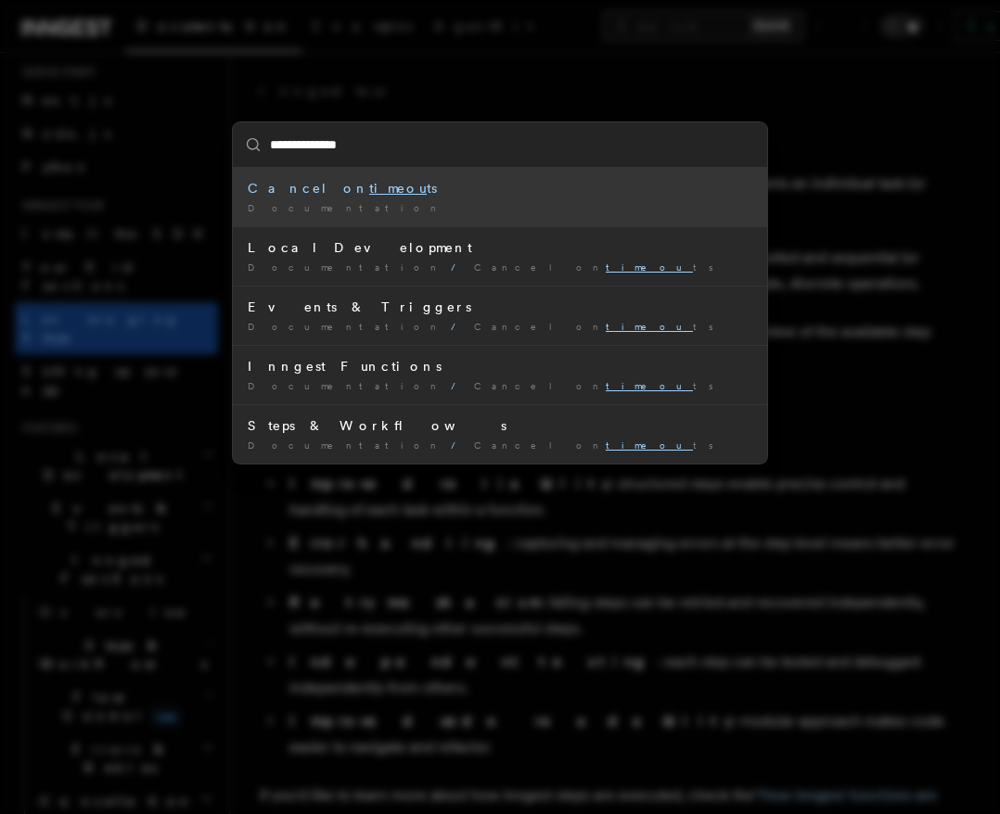
type input "**********"
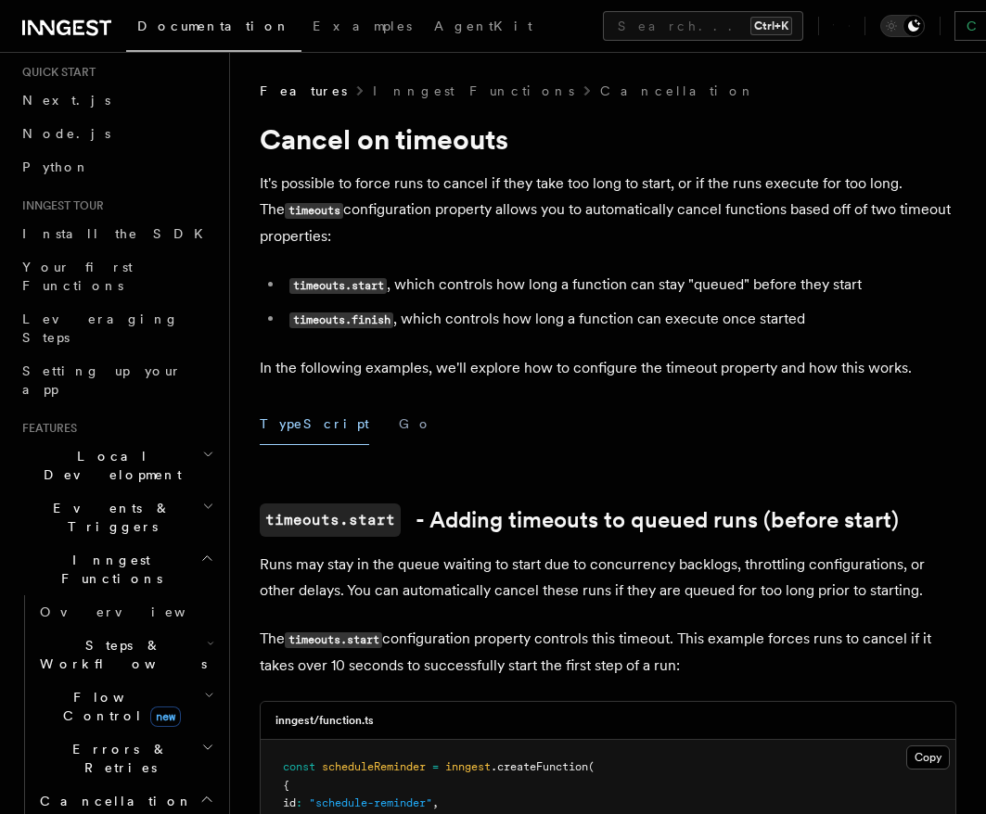
click at [603, 26] on button "Search... Ctrl+K" at bounding box center [703, 26] width 200 height 30
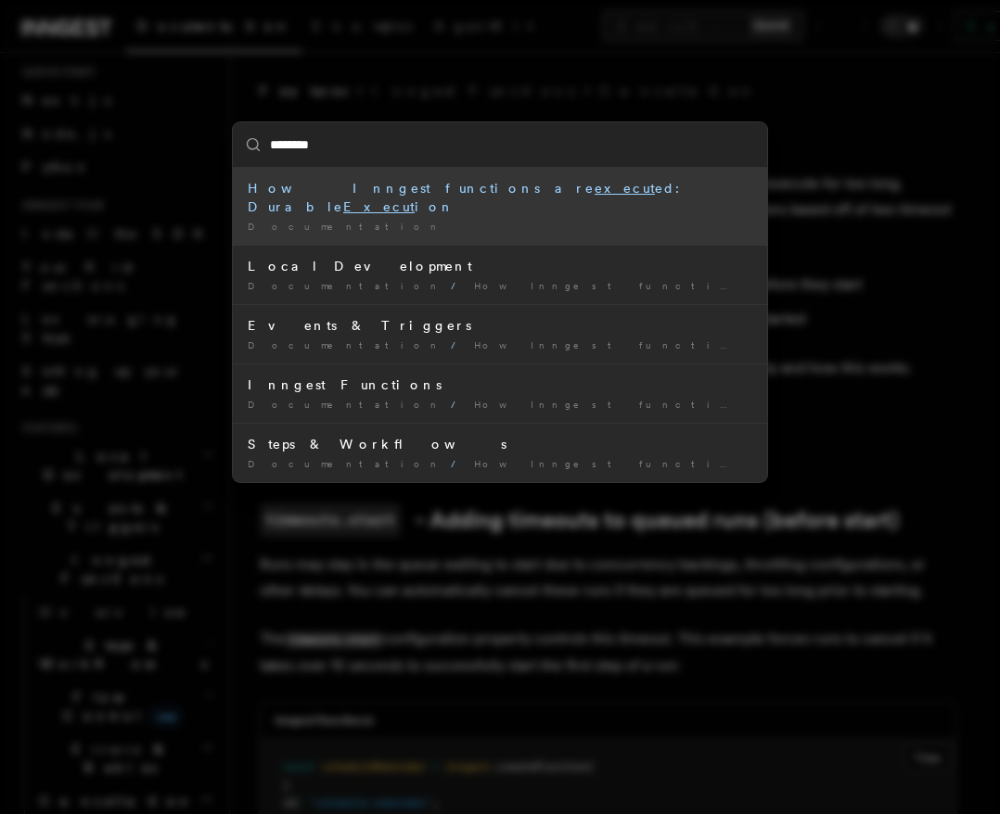
type input "*********"
click at [414, 192] on div "How Inngest functions are executed: Durable Execution" at bounding box center [500, 197] width 504 height 37
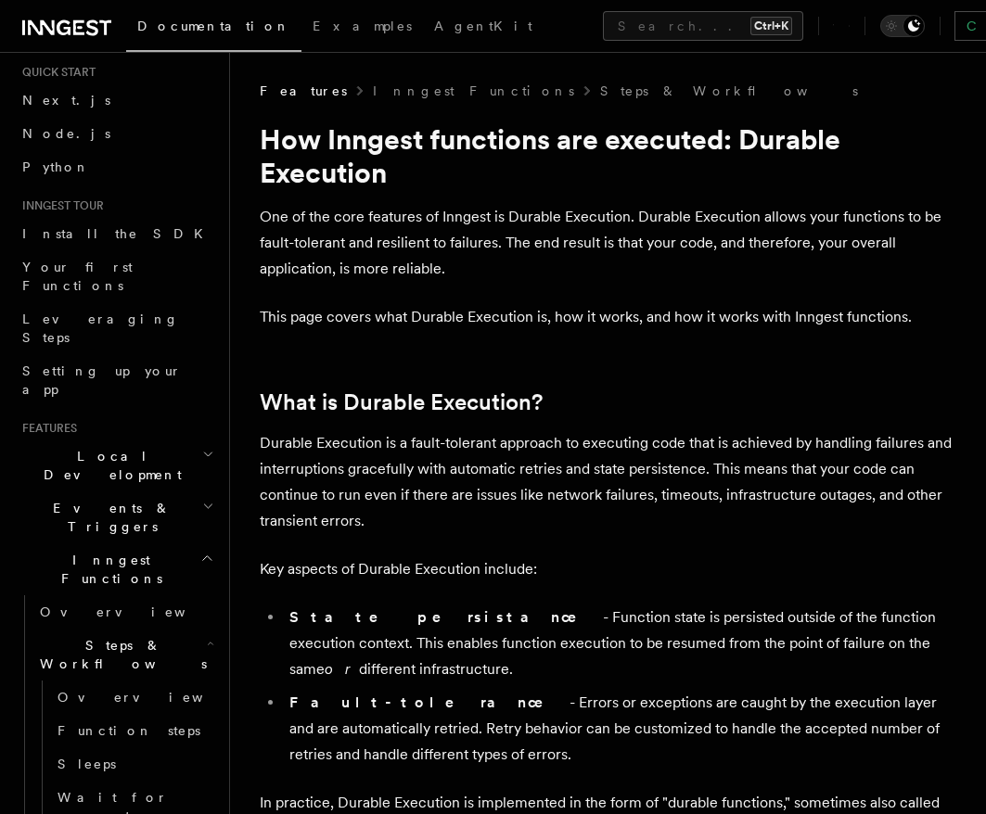
click at [568, 517] on p "Durable Execution is a fault-tolerant approach to executing code that is achiev…" at bounding box center [608, 482] width 696 height 104
click at [640, 312] on p "This page covers what Durable Execution is, how it works, and how it works with…" at bounding box center [608, 317] width 696 height 26
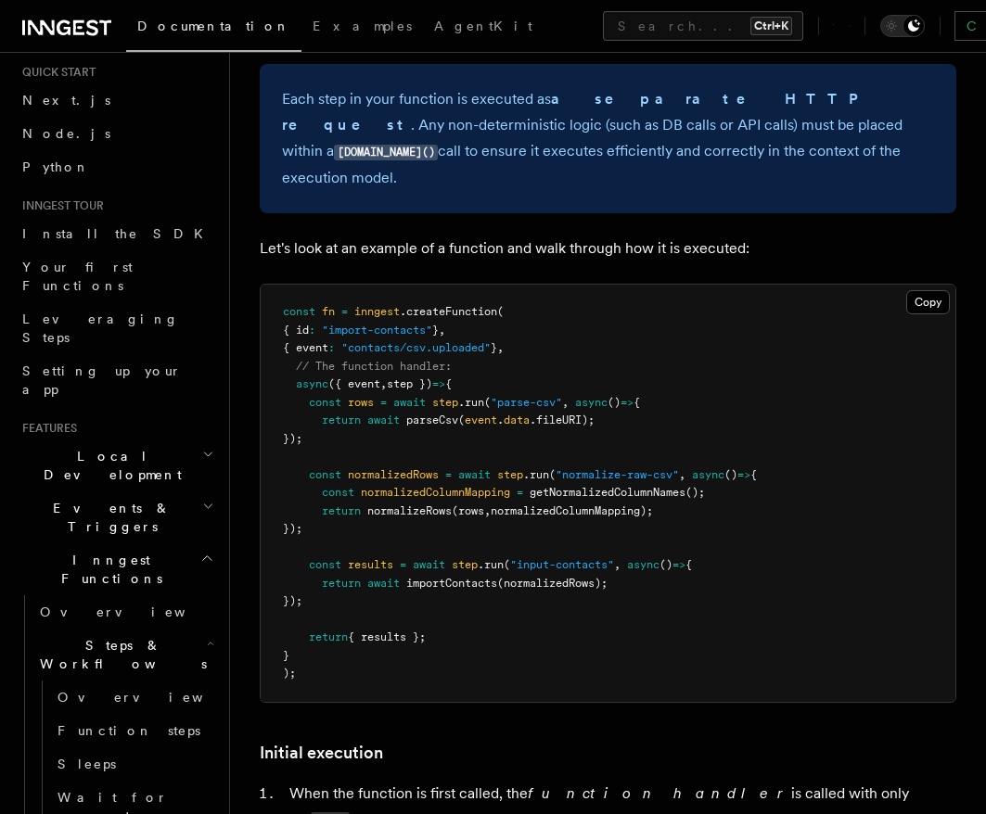
scroll to position [1781, 0]
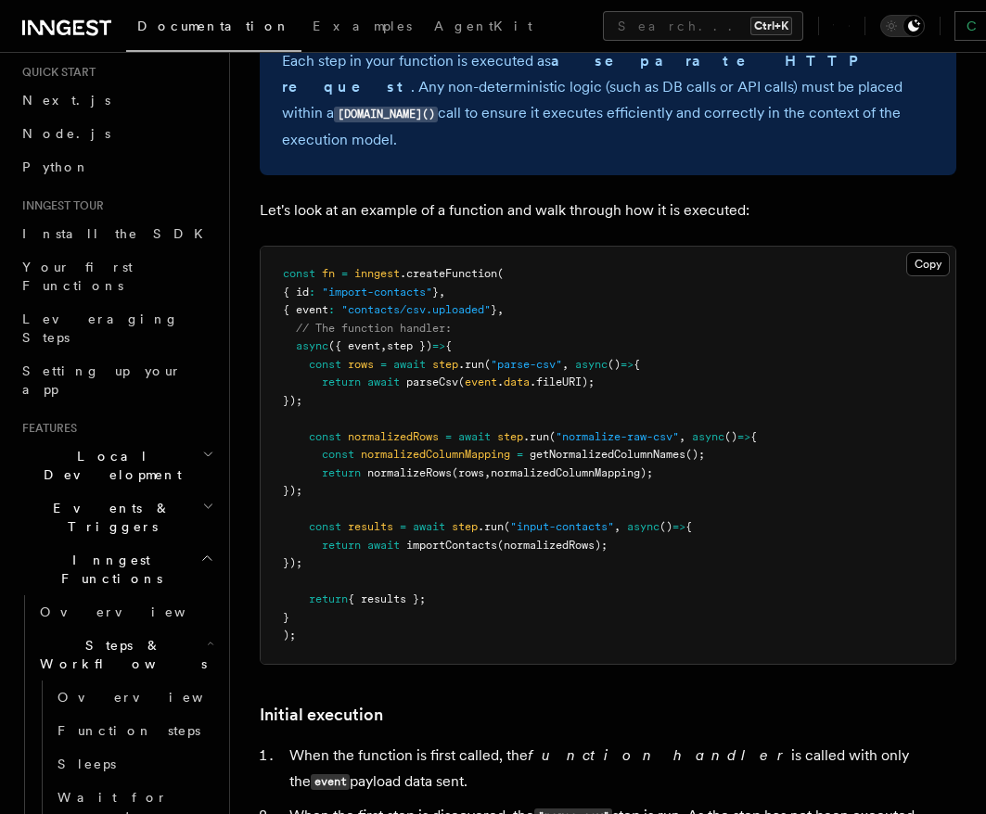
click at [747, 624] on article "Features Inngest Functions Steps & Workflows How Inngest functions are executed…" at bounding box center [608, 589] width 696 height 4576
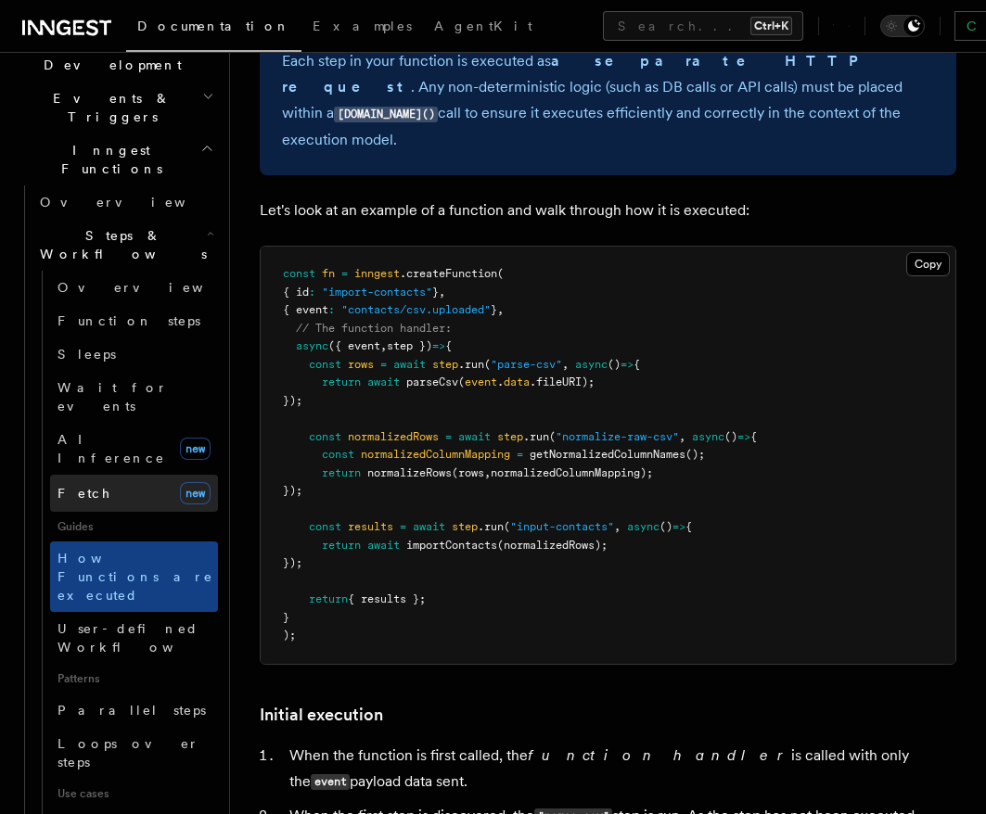
scroll to position [495, 0]
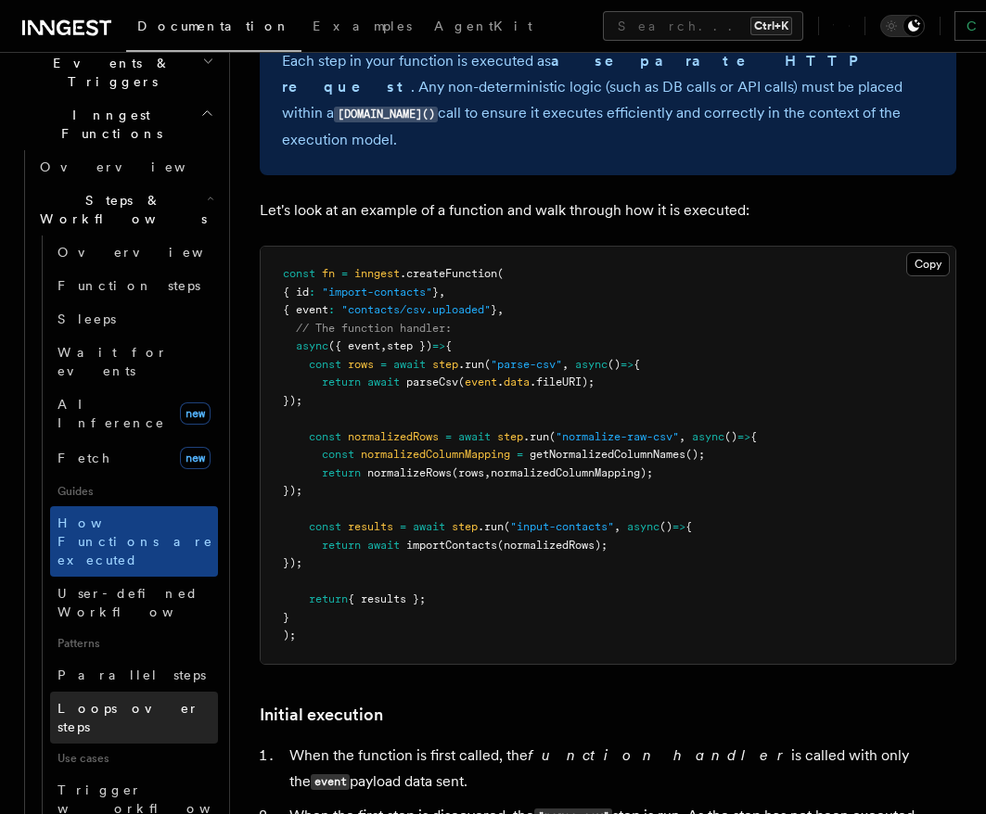
click at [129, 701] on span "Loops over steps" at bounding box center [128, 717] width 142 height 33
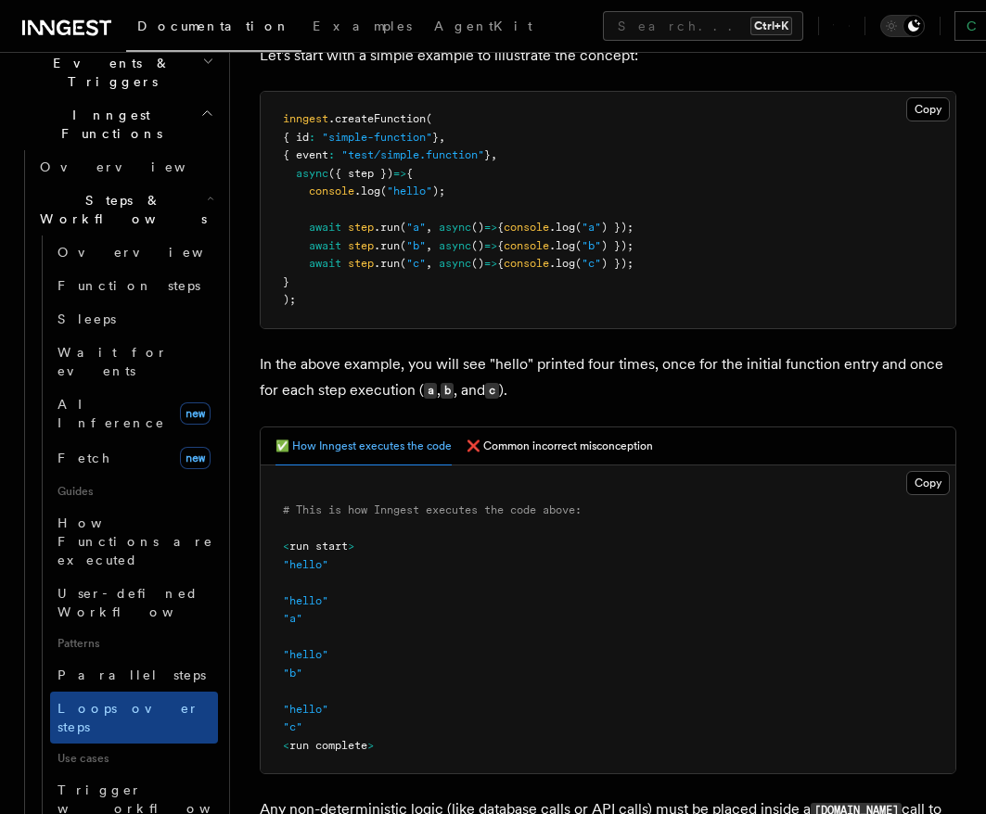
scroll to position [556, 0]
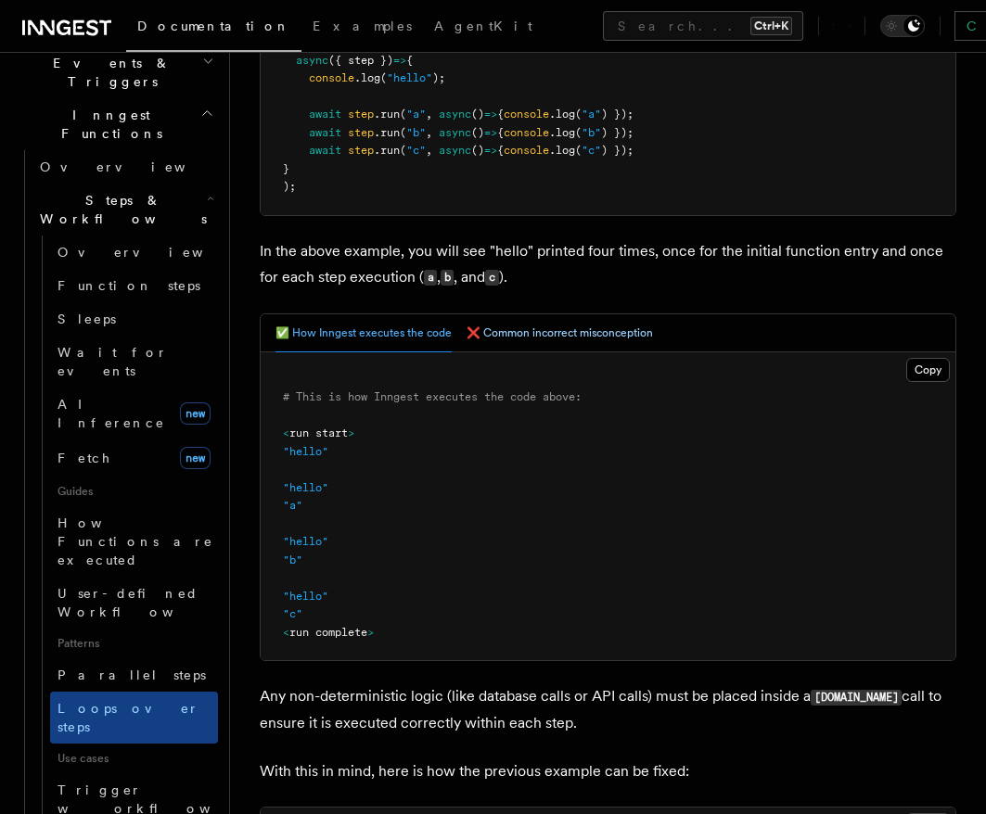
click at [543, 341] on button "❌ Common incorrect misconception" at bounding box center [559, 333] width 186 height 38
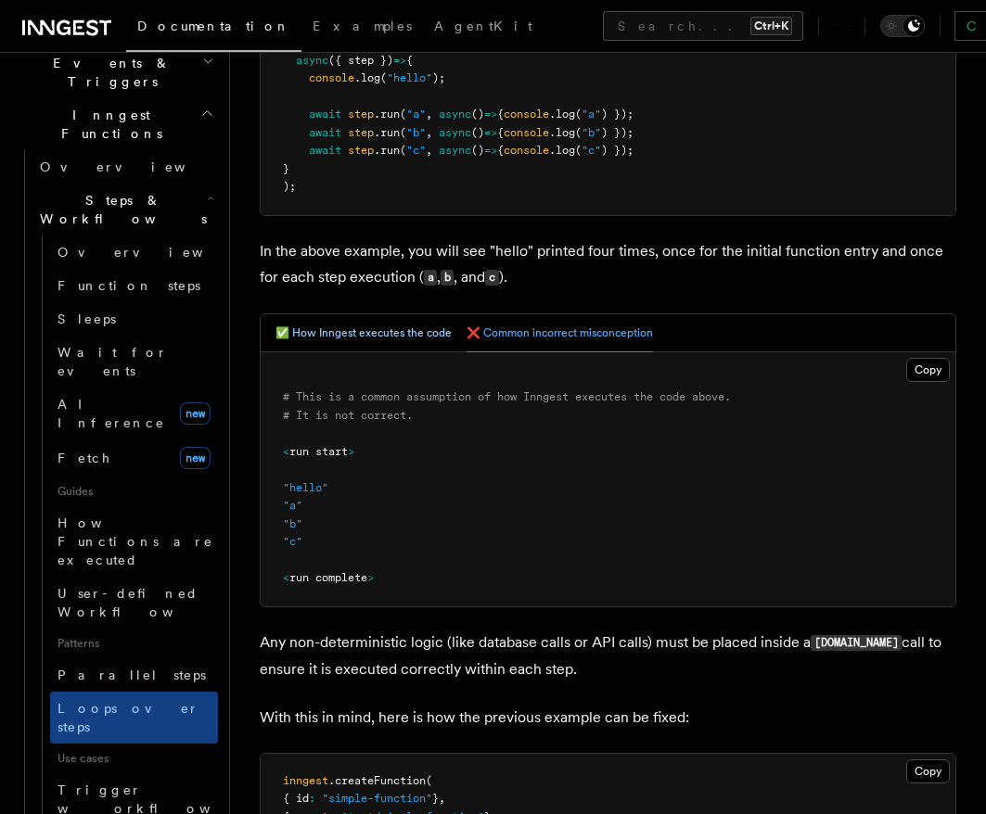
click at [345, 323] on button "✅ How Inngest executes the code" at bounding box center [363, 333] width 176 height 38
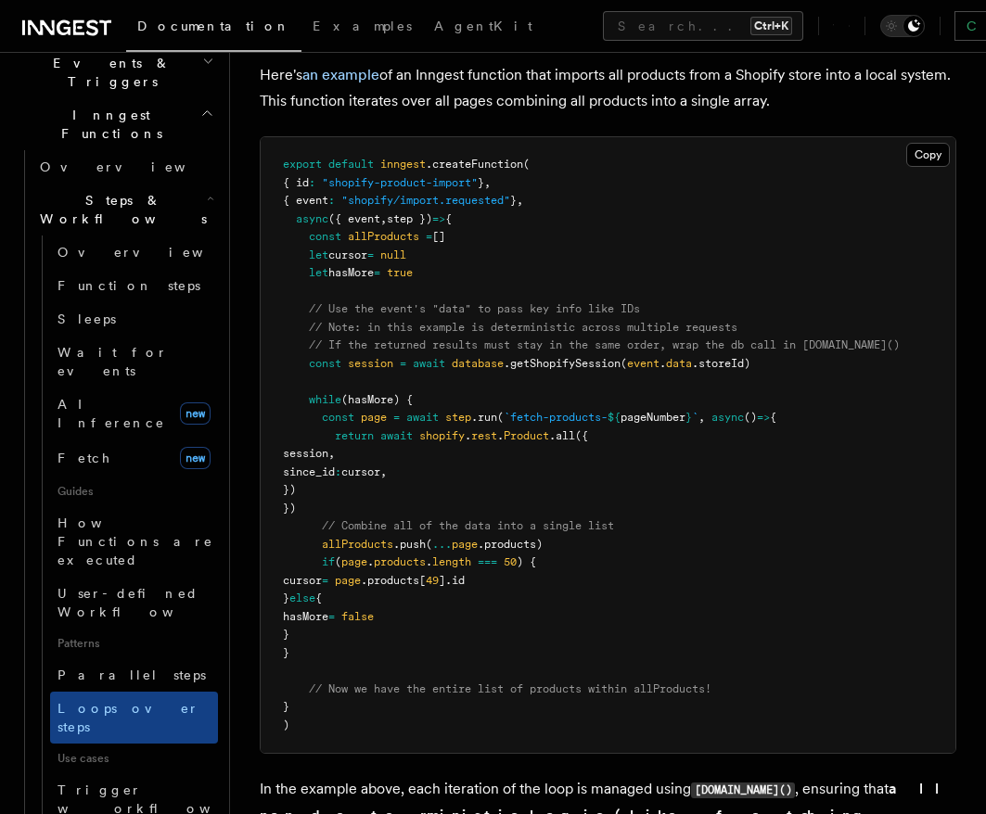
scroll to position [1892, 0]
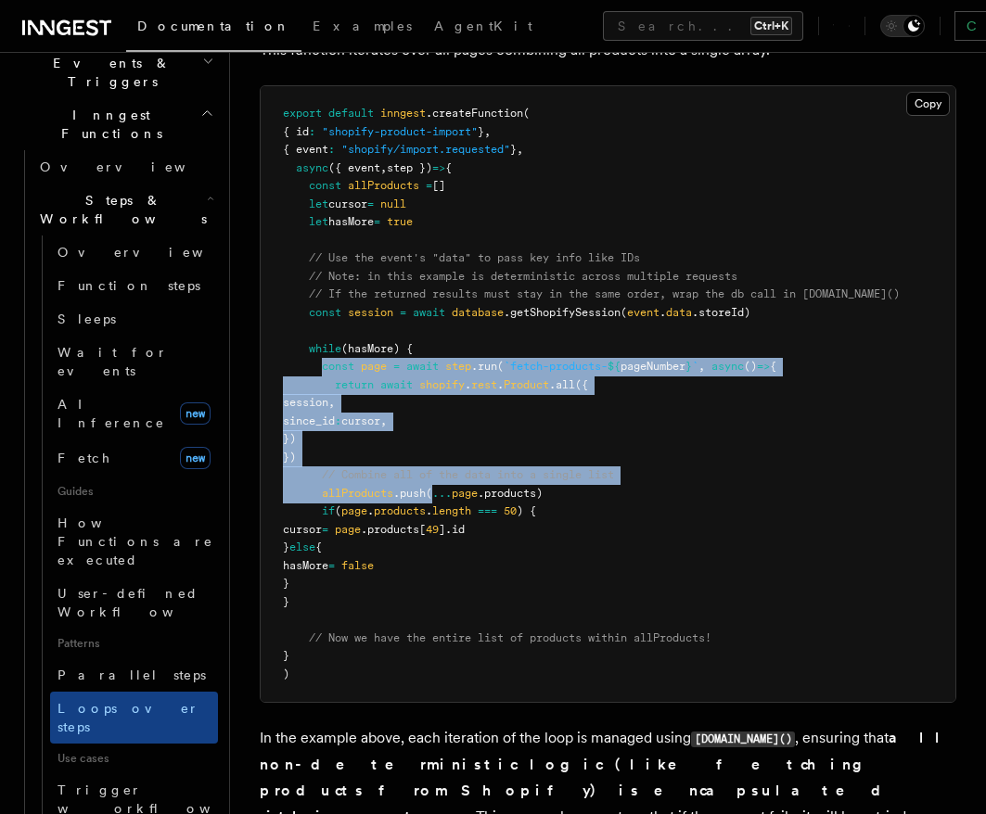
drag, startPoint x: 326, startPoint y: 369, endPoint x: 436, endPoint y: 489, distance: 162.8
click at [436, 489] on code "export default inngest .createFunction ( { id : "shopify-product-import" } , { …" at bounding box center [591, 394] width 617 height 574
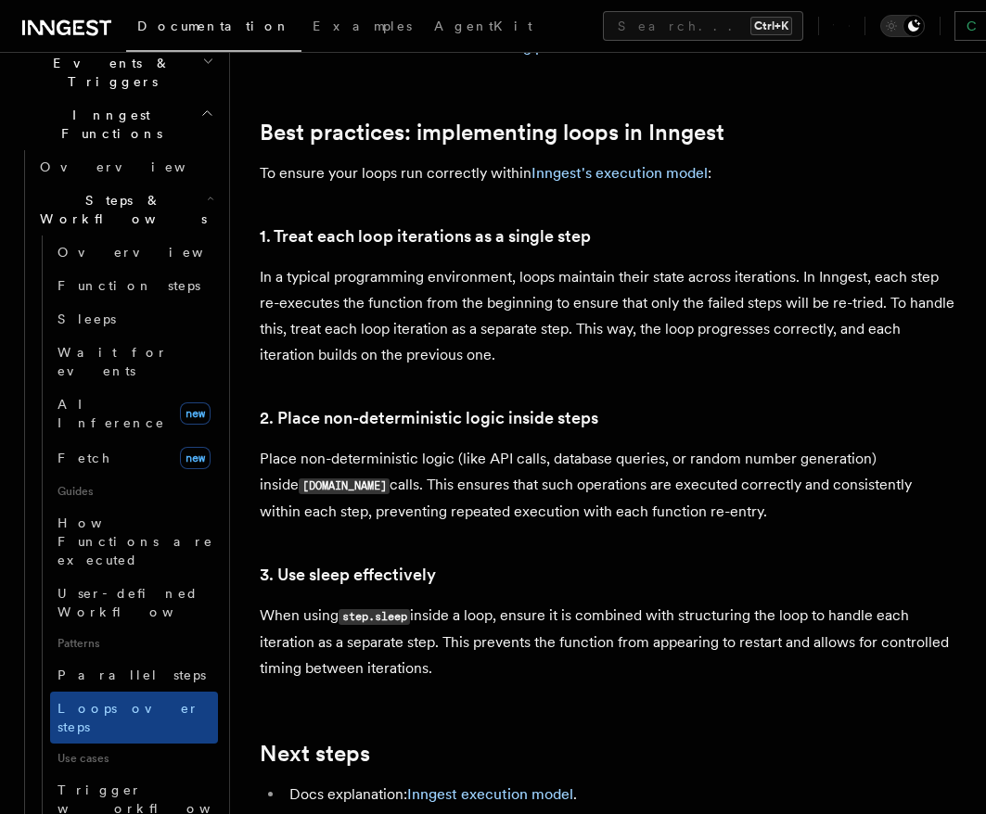
scroll to position [2893, 0]
